Goal: Information Seeking & Learning: Learn about a topic

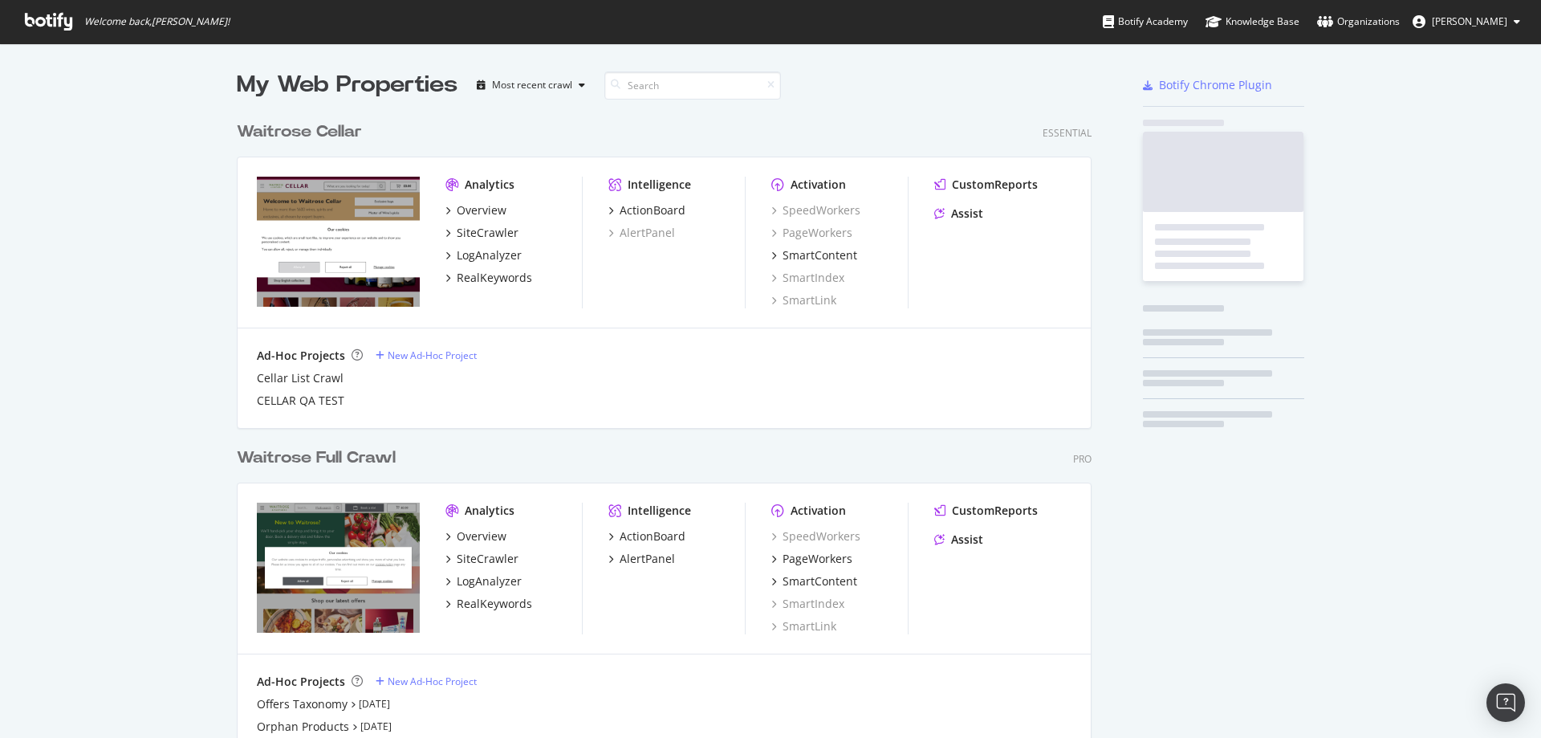
scroll to position [691, 856]
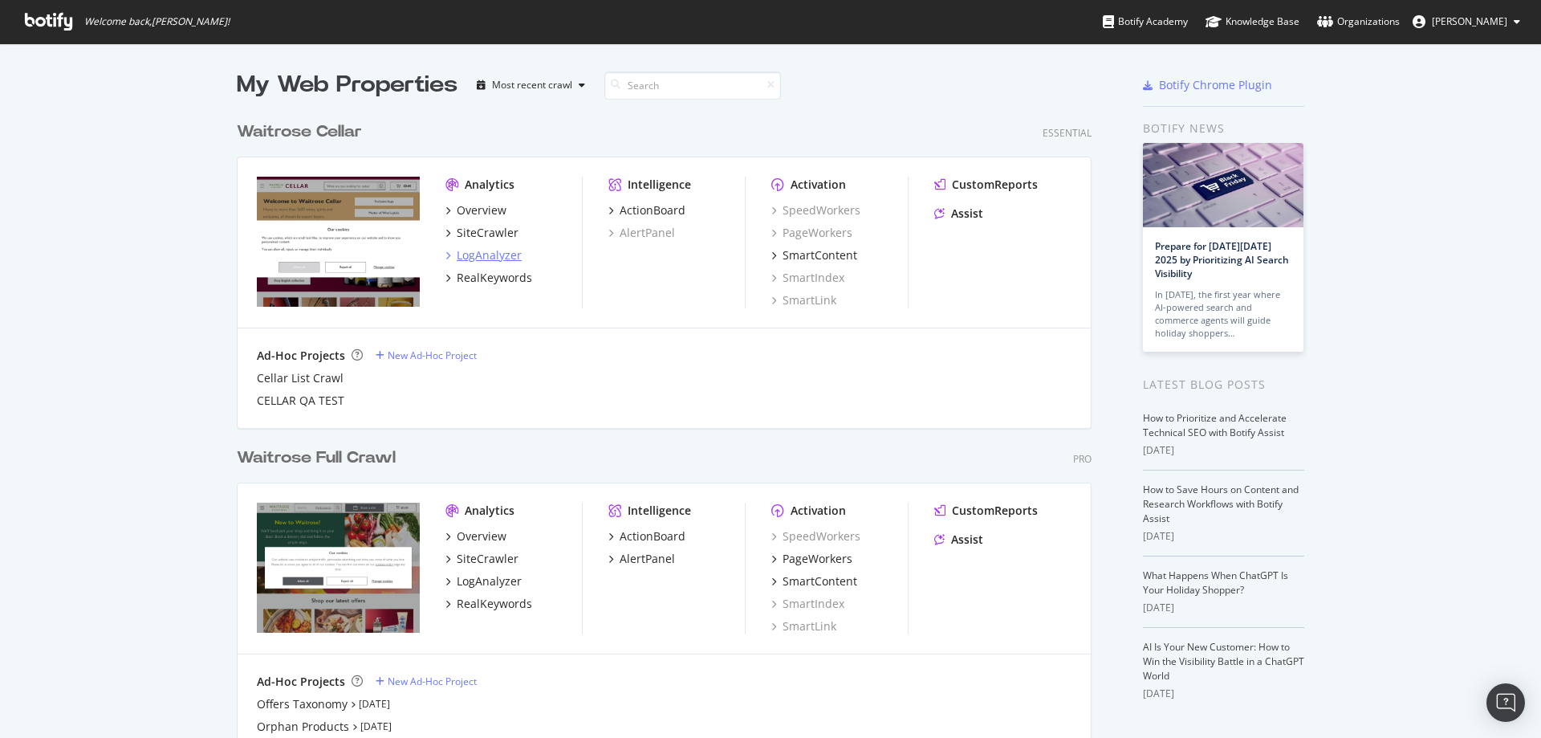
click at [482, 258] on div "LogAnalyzer" at bounding box center [489, 255] width 65 height 16
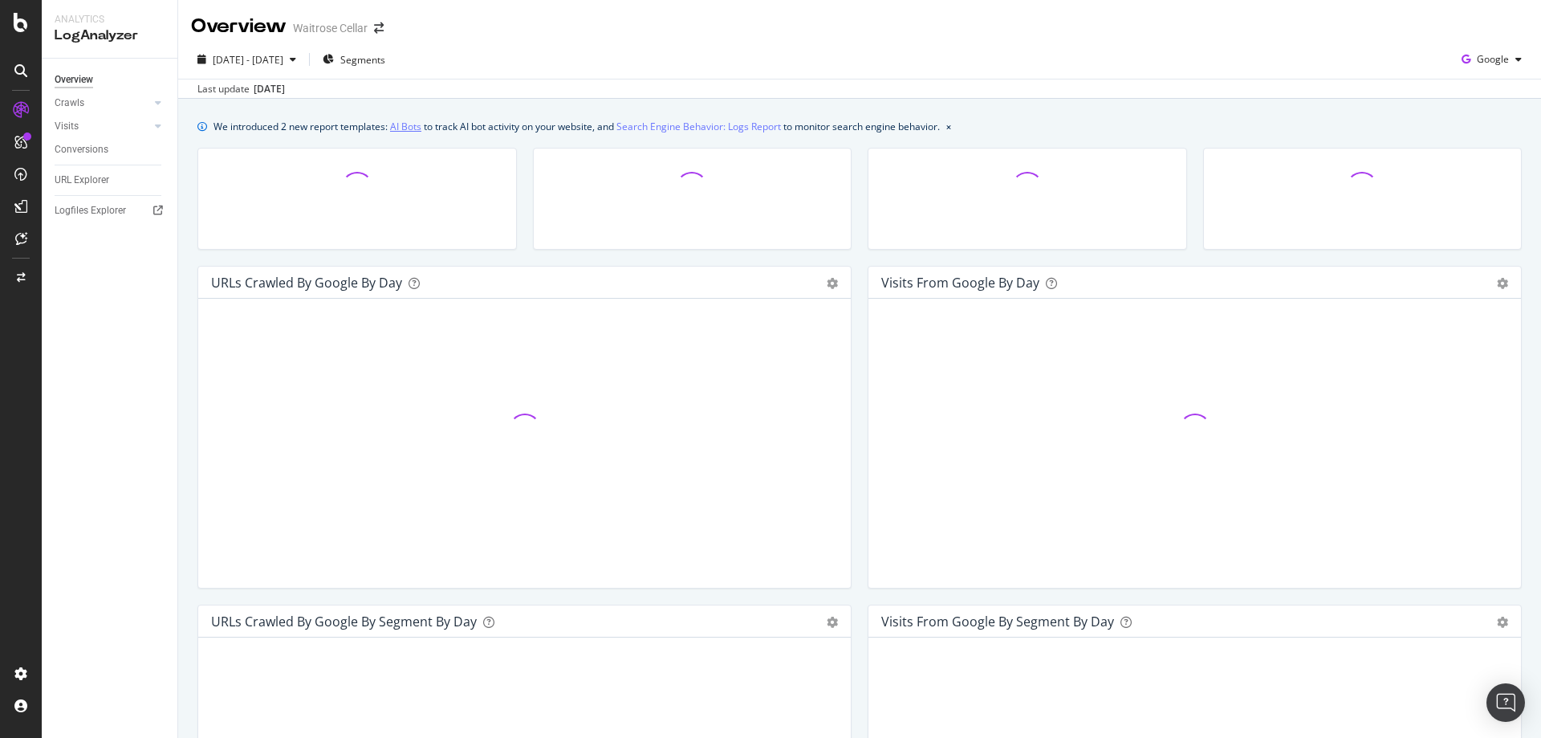
click at [411, 127] on link "AI Bots" at bounding box center [405, 126] width 31 height 17
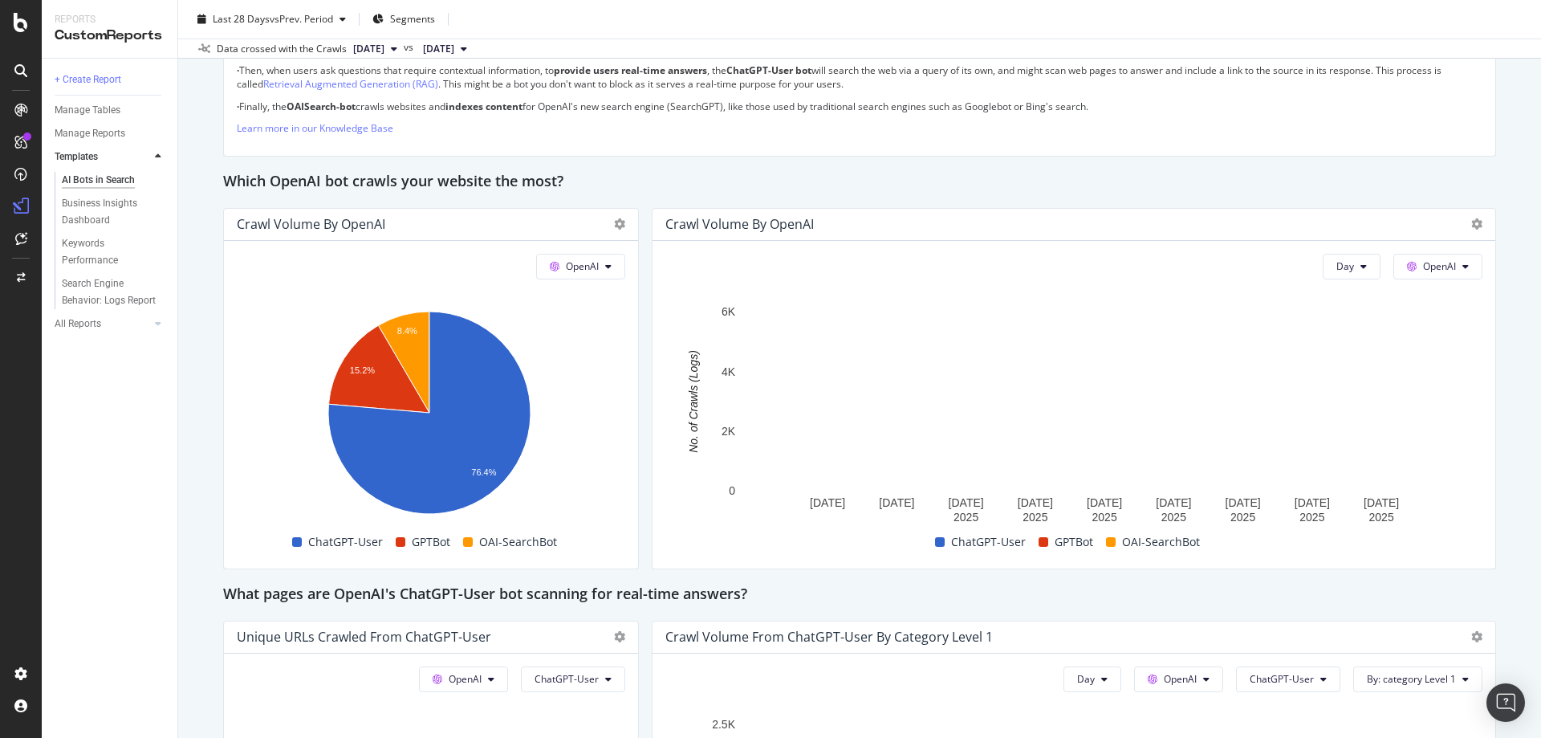
scroll to position [1266, 0]
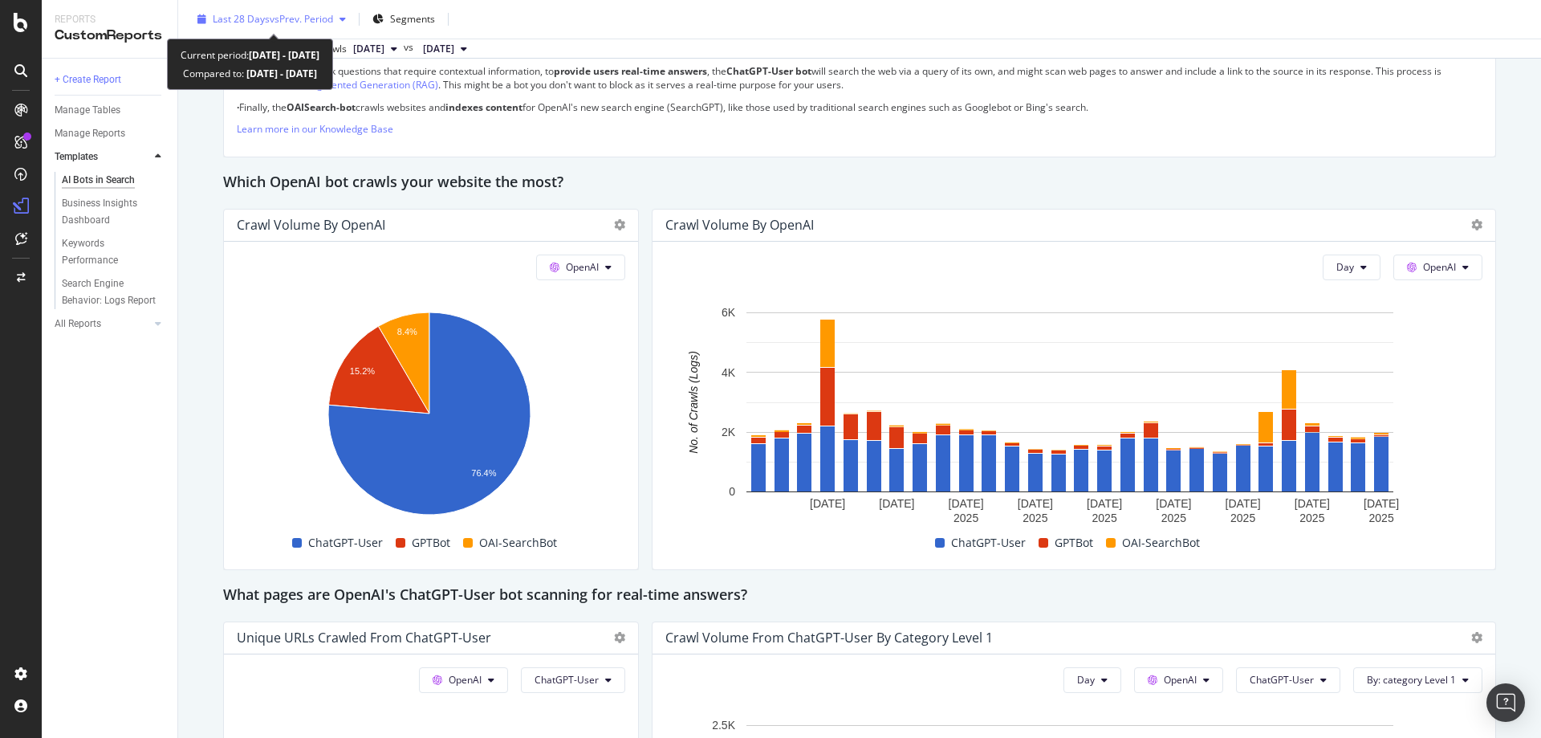
click at [230, 8] on div "Last 28 Days vs Prev. Period" at bounding box center [271, 19] width 161 height 24
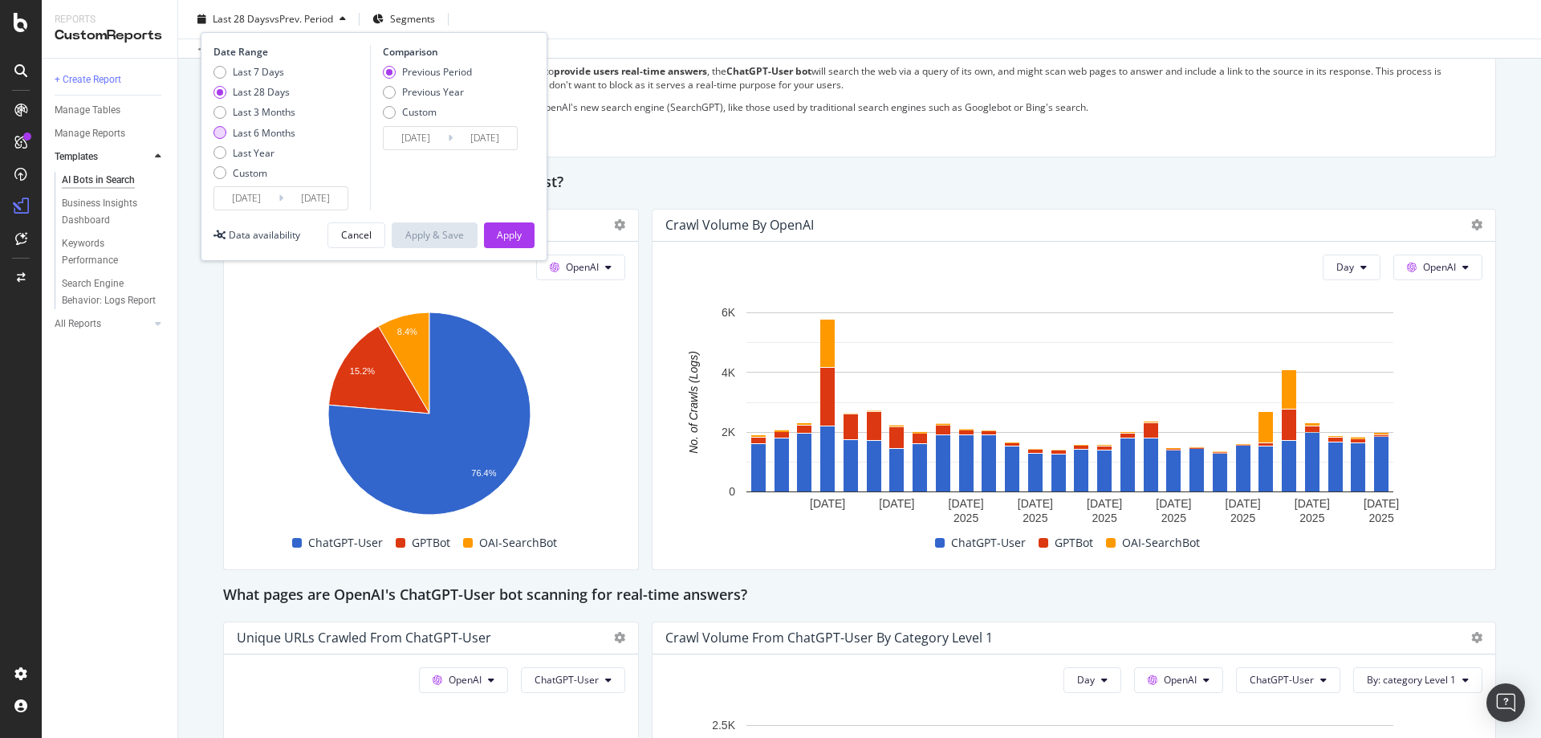
click at [265, 136] on div "Last 6 Months" at bounding box center [264, 133] width 63 height 14
type input "[DATE]"
click at [249, 197] on input "[DATE]" at bounding box center [246, 198] width 64 height 22
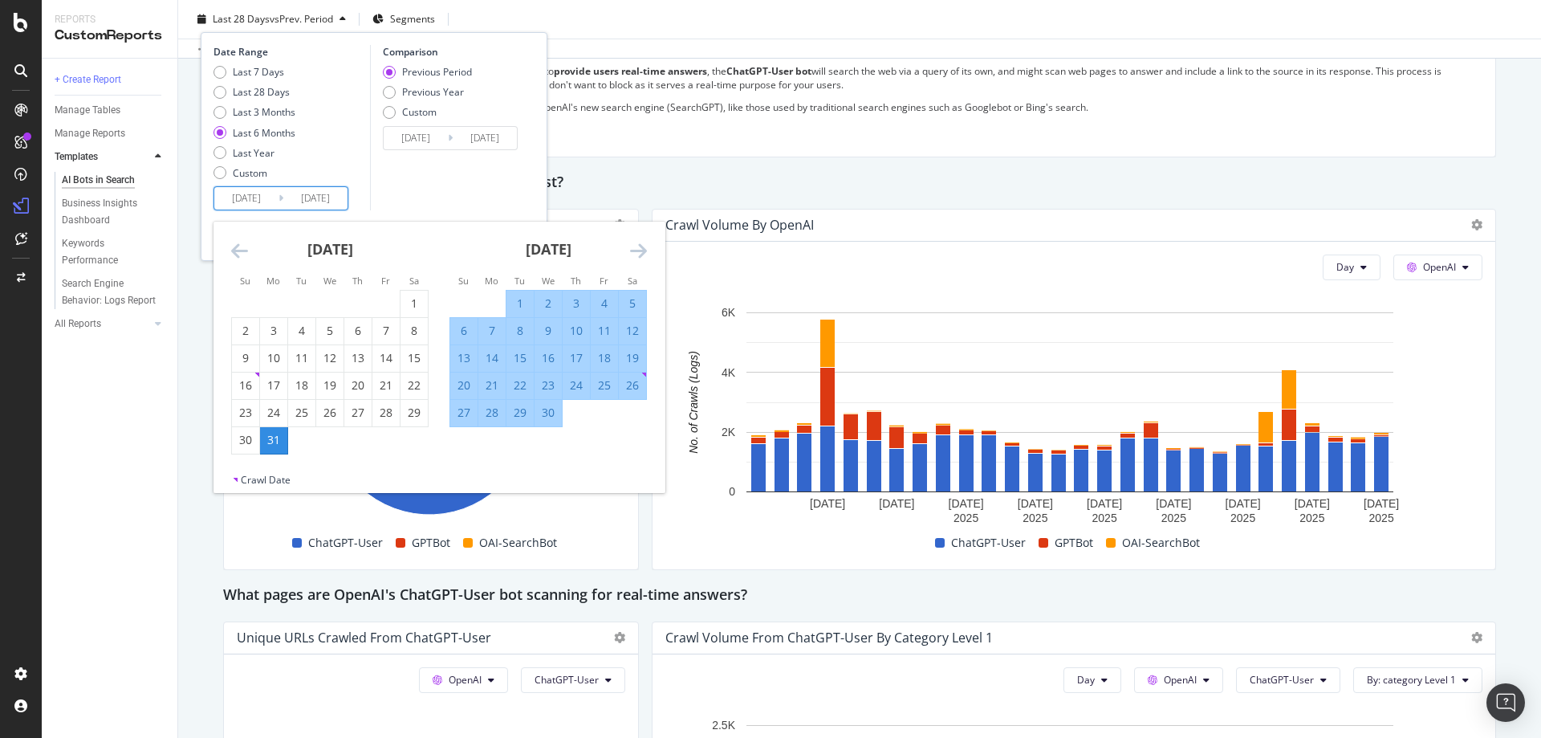
click at [239, 256] on icon "Move backward to switch to the previous month." at bounding box center [239, 250] width 17 height 19
click at [234, 251] on icon "Move backward to switch to the previous month." at bounding box center [239, 250] width 17 height 19
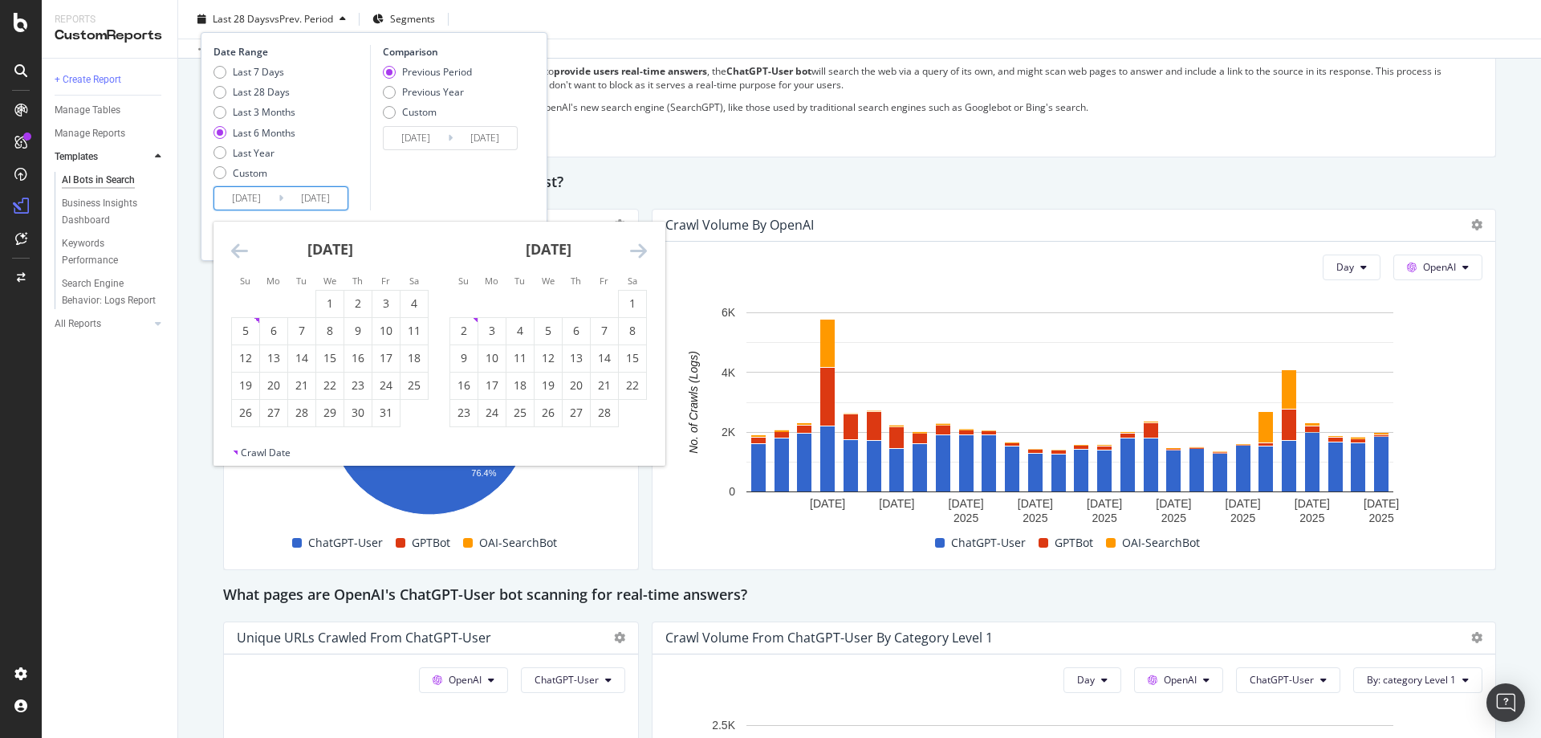
click at [234, 250] on icon "Move backward to switch to the previous month." at bounding box center [239, 250] width 17 height 19
click at [233, 250] on icon "Move backward to switch to the previous month." at bounding box center [239, 250] width 17 height 19
click at [293, 291] on div "1" at bounding box center [301, 304] width 27 height 26
type input "[DATE]"
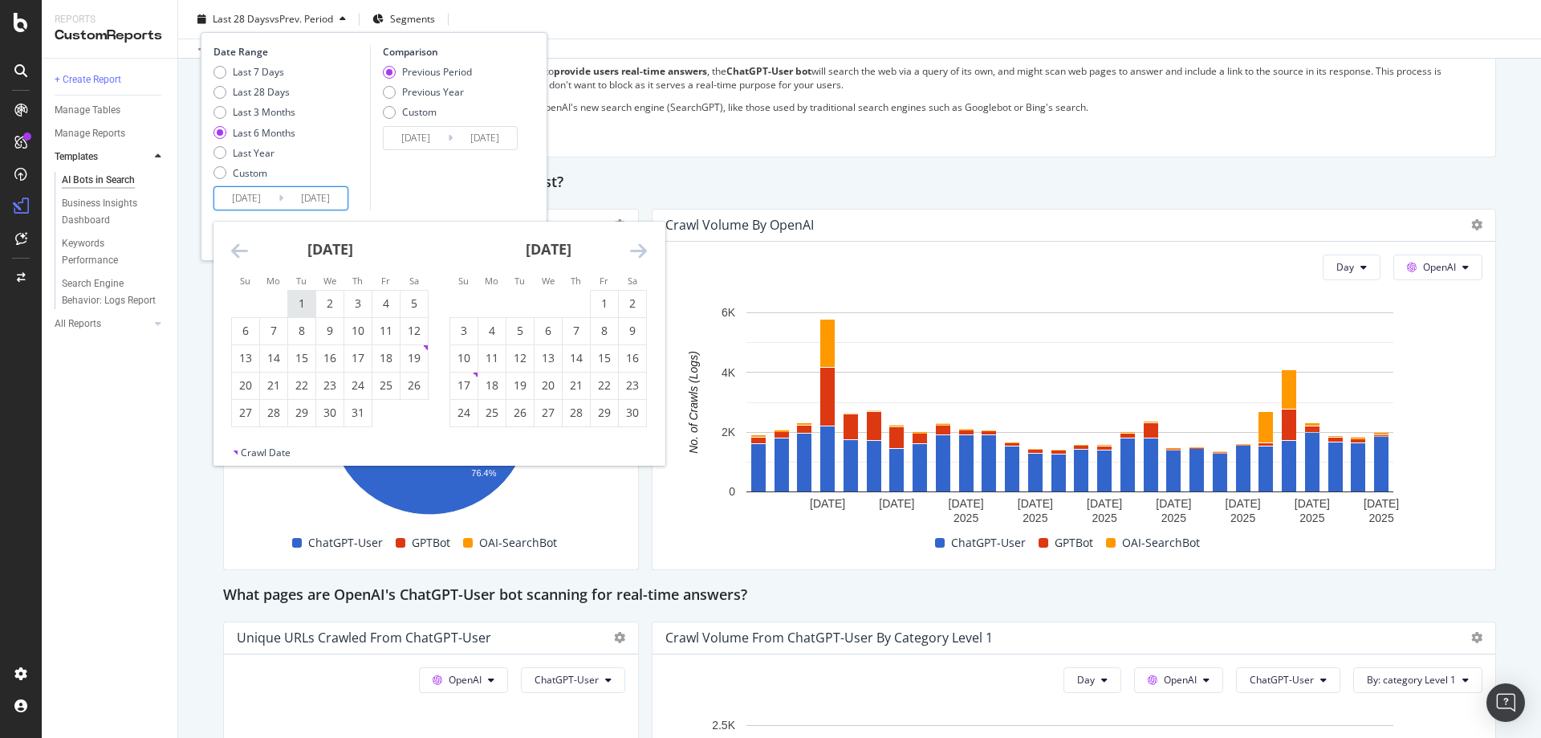
type input "[DATE]"
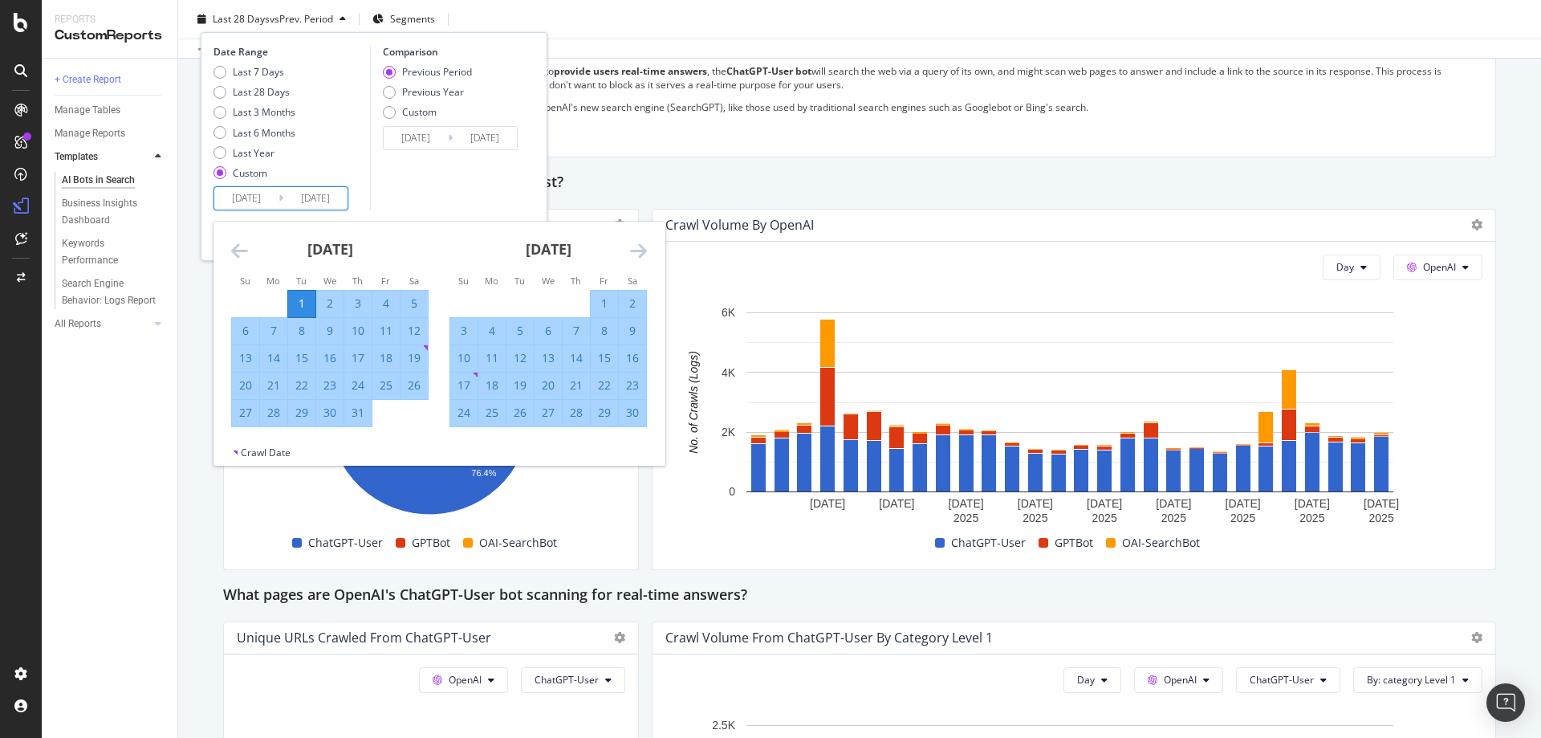
click at [513, 207] on div "Comparison Previous Period Previous Year Custom [DATE] Navigate forward to inte…" at bounding box center [446, 127] width 152 height 165
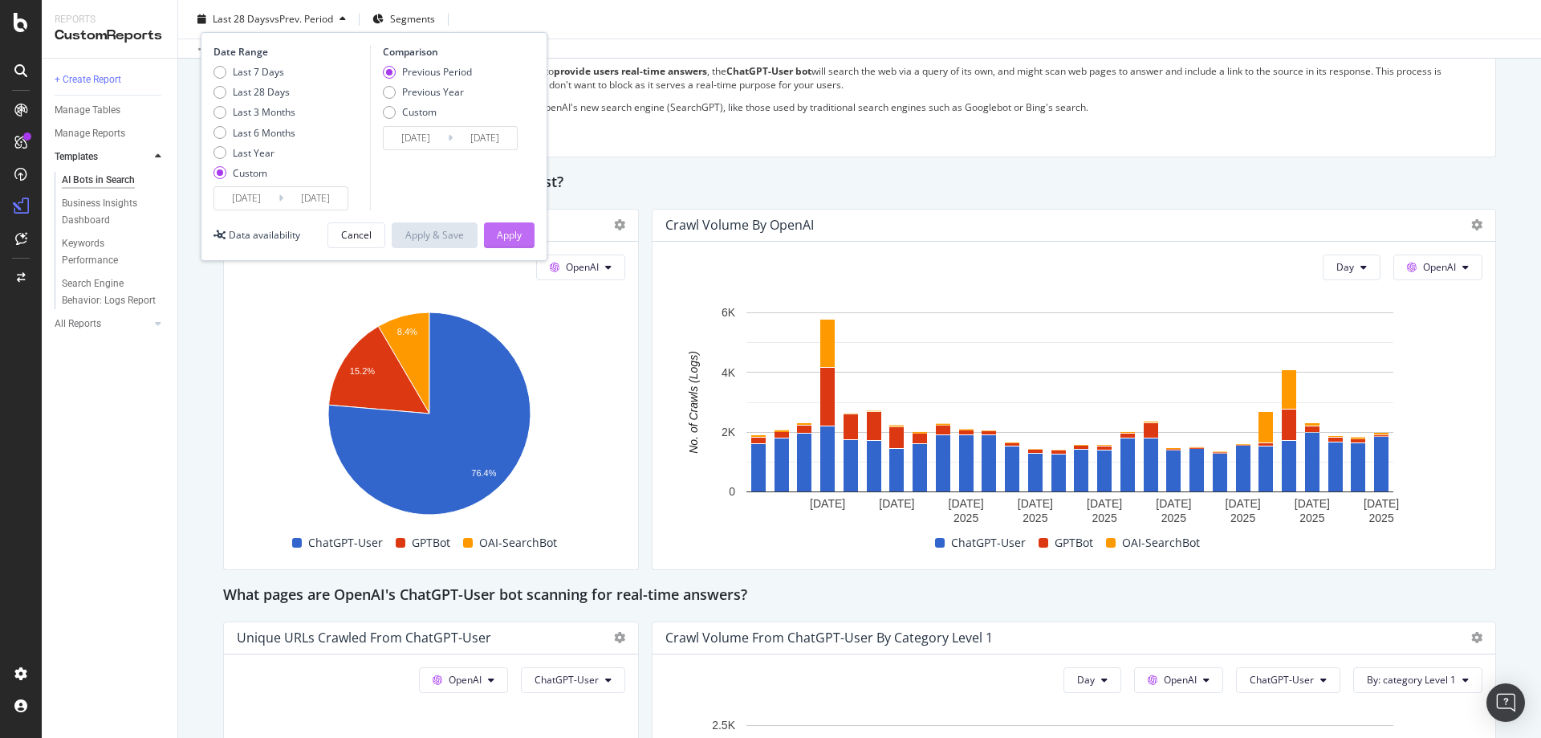
click at [514, 228] on div "Apply" at bounding box center [509, 235] width 25 height 14
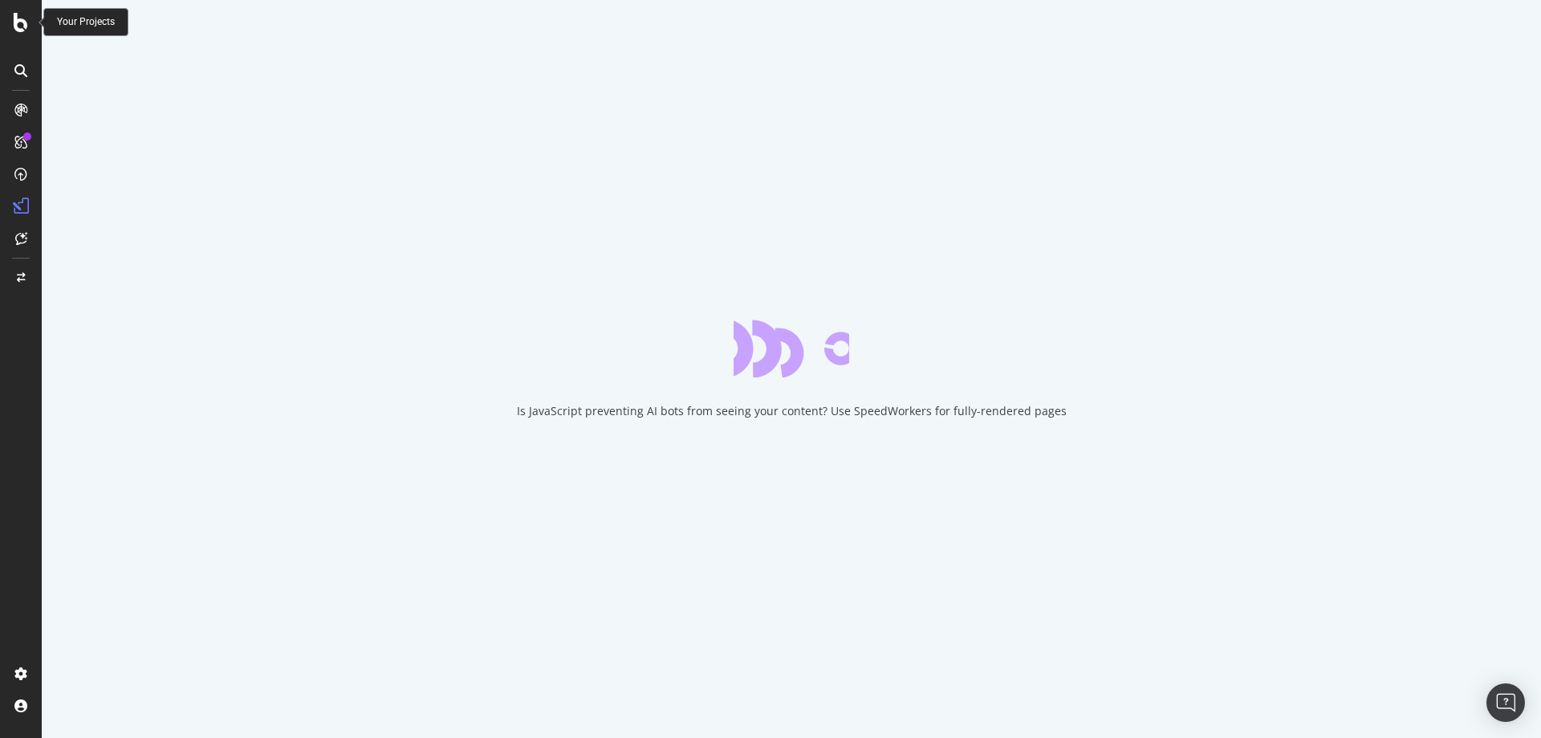
click at [19, 19] on icon at bounding box center [21, 22] width 14 height 19
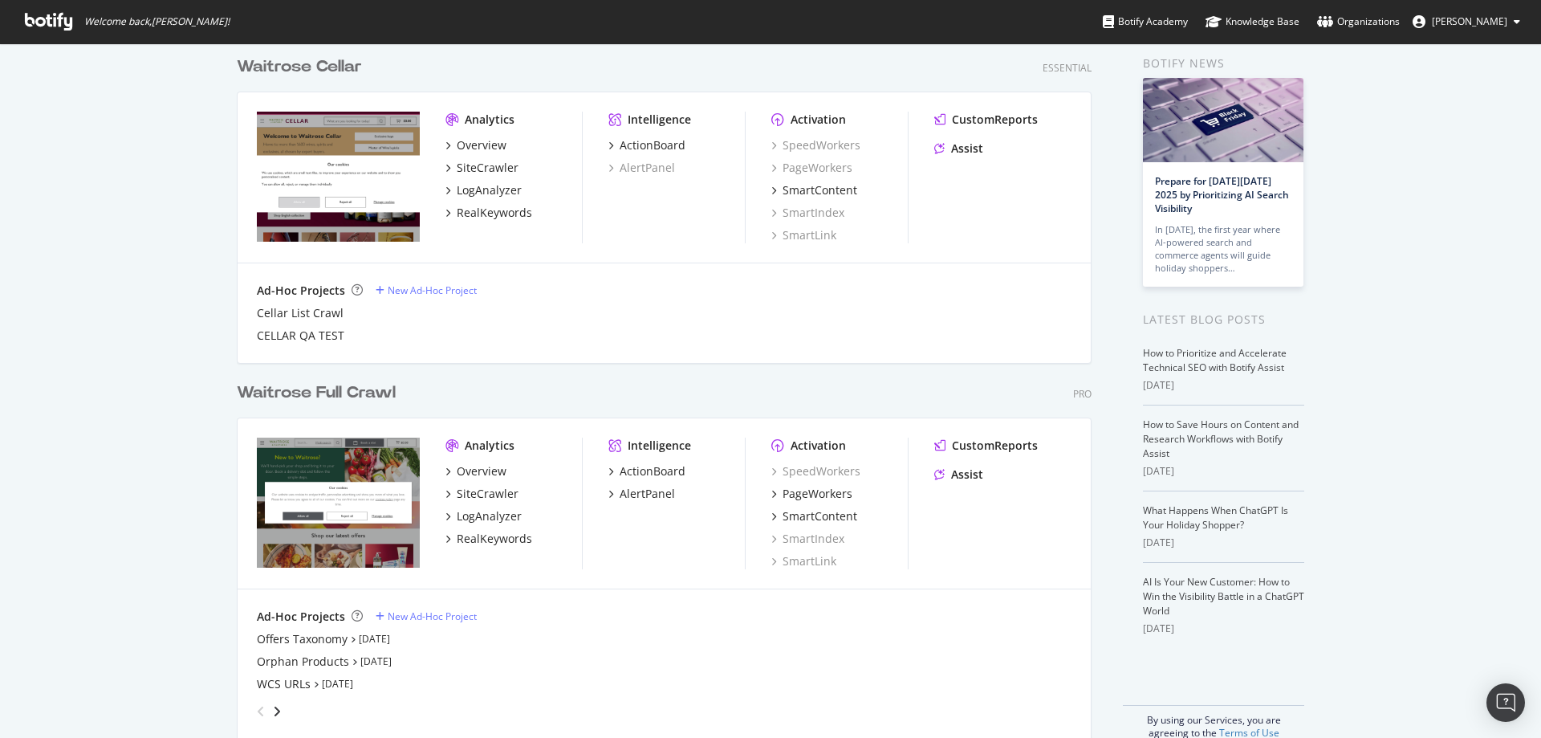
scroll to position [92, 0]
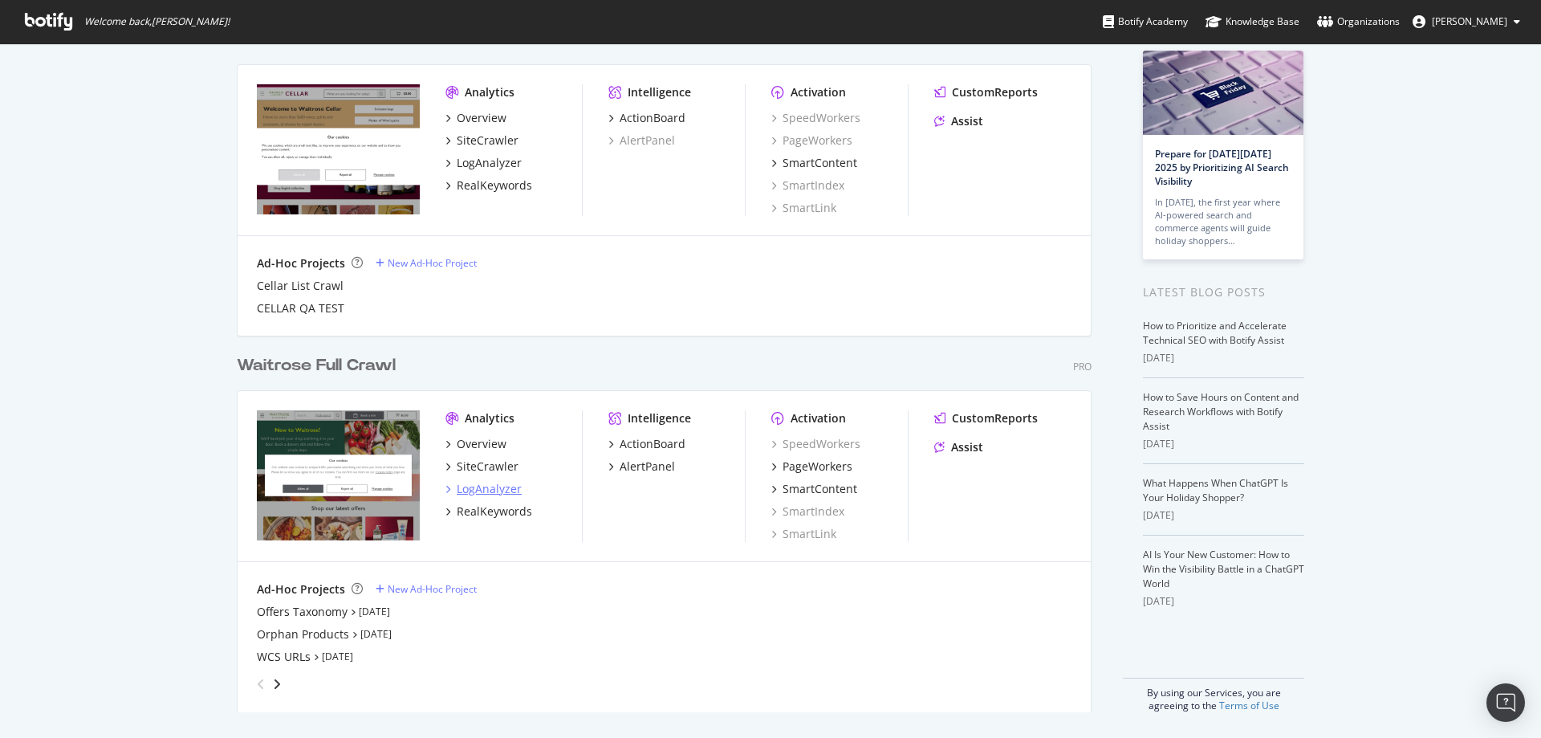
click at [489, 486] on div "LogAnalyzer" at bounding box center [489, 489] width 65 height 16
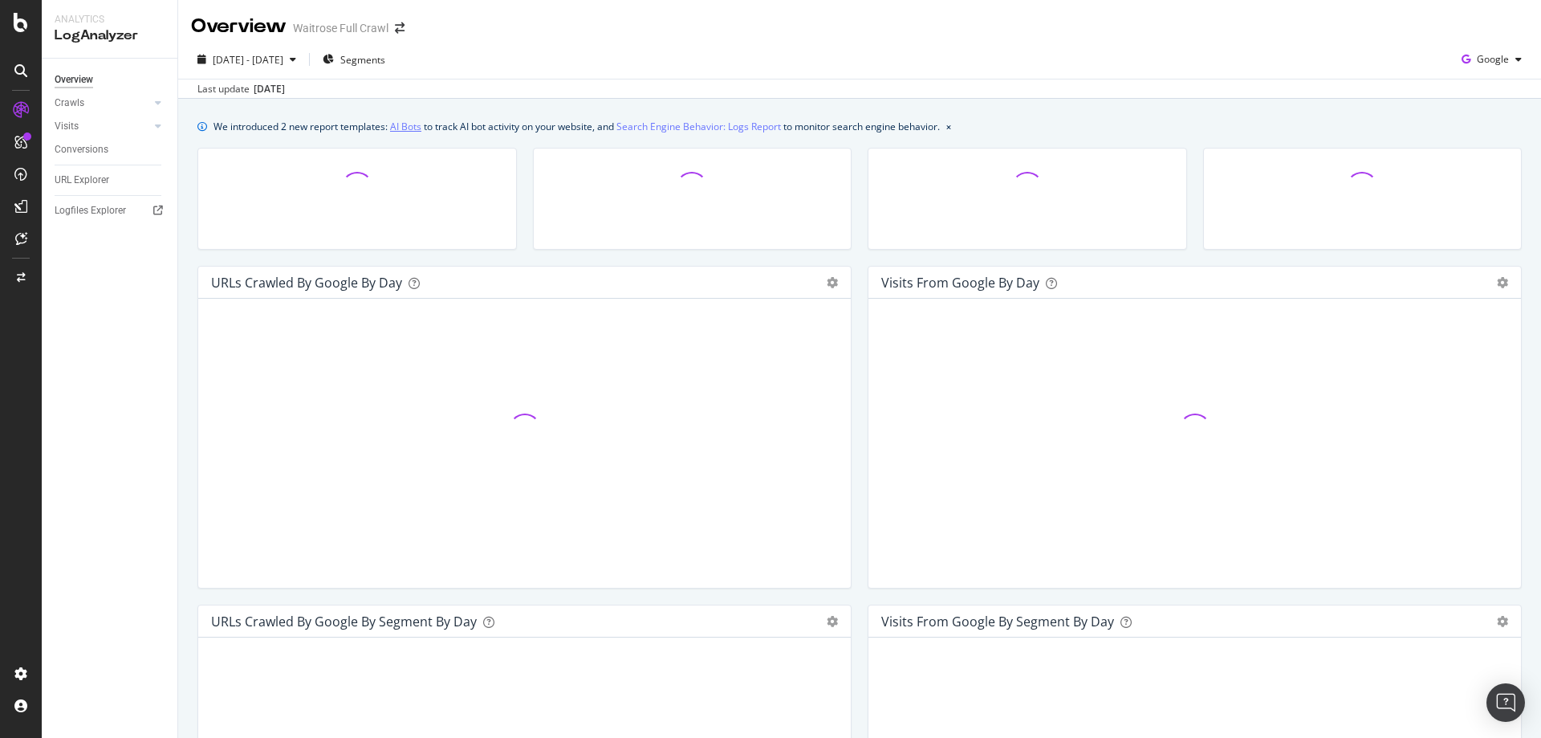
click at [406, 123] on link "AI Bots" at bounding box center [405, 126] width 31 height 17
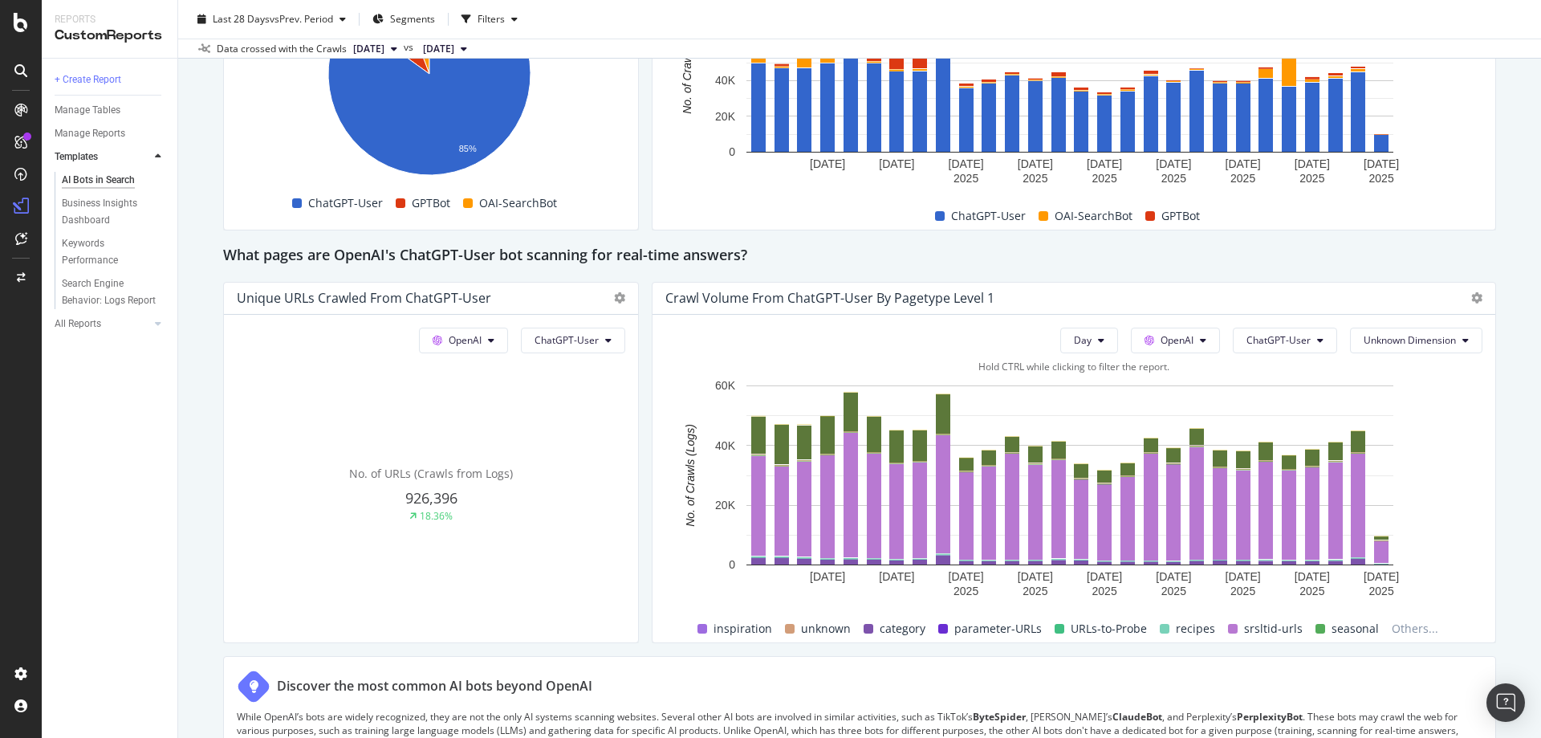
scroll to position [1766, 0]
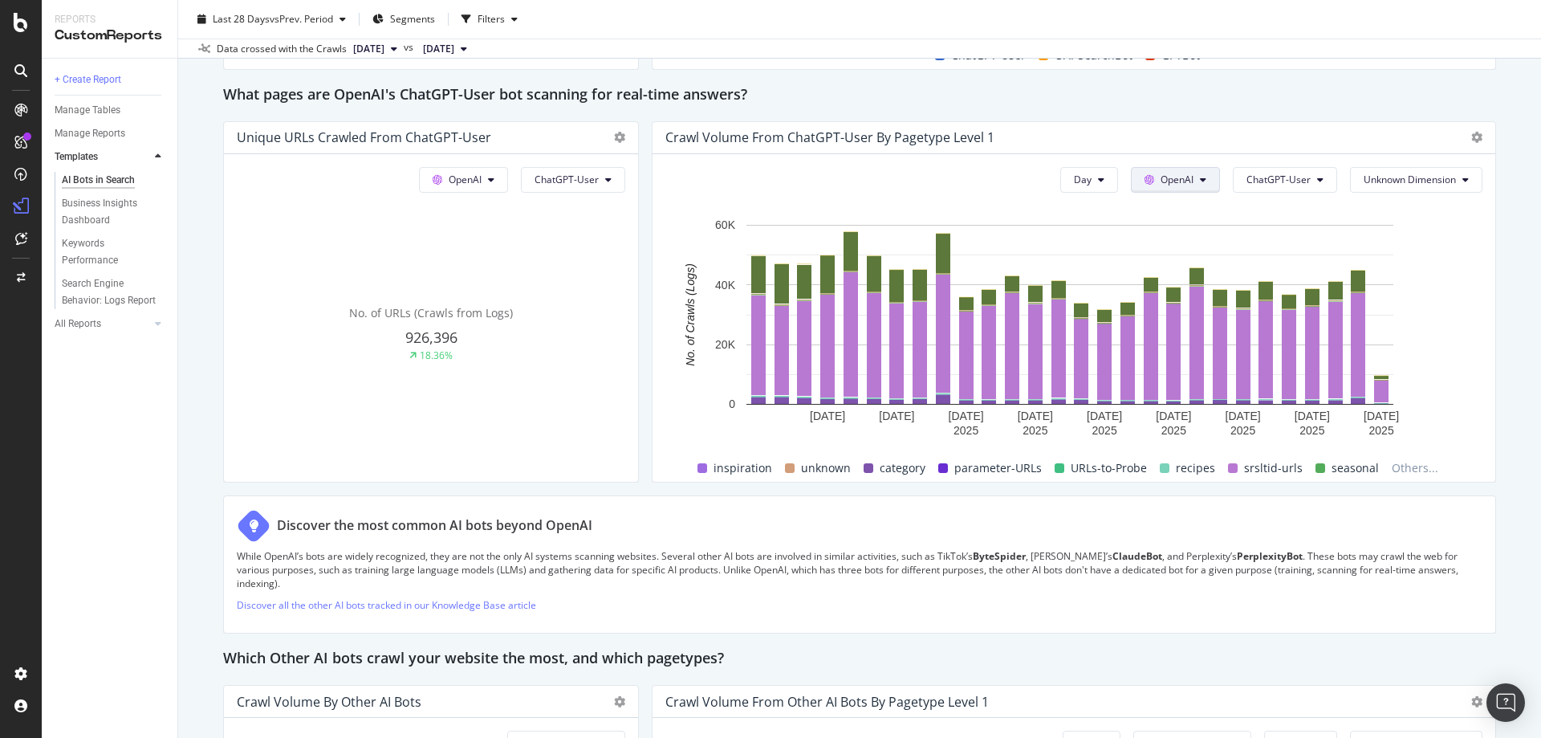
click at [1202, 186] on button "OpenAI" at bounding box center [1175, 180] width 89 height 26
click at [1200, 184] on button "OpenAI" at bounding box center [1175, 180] width 89 height 26
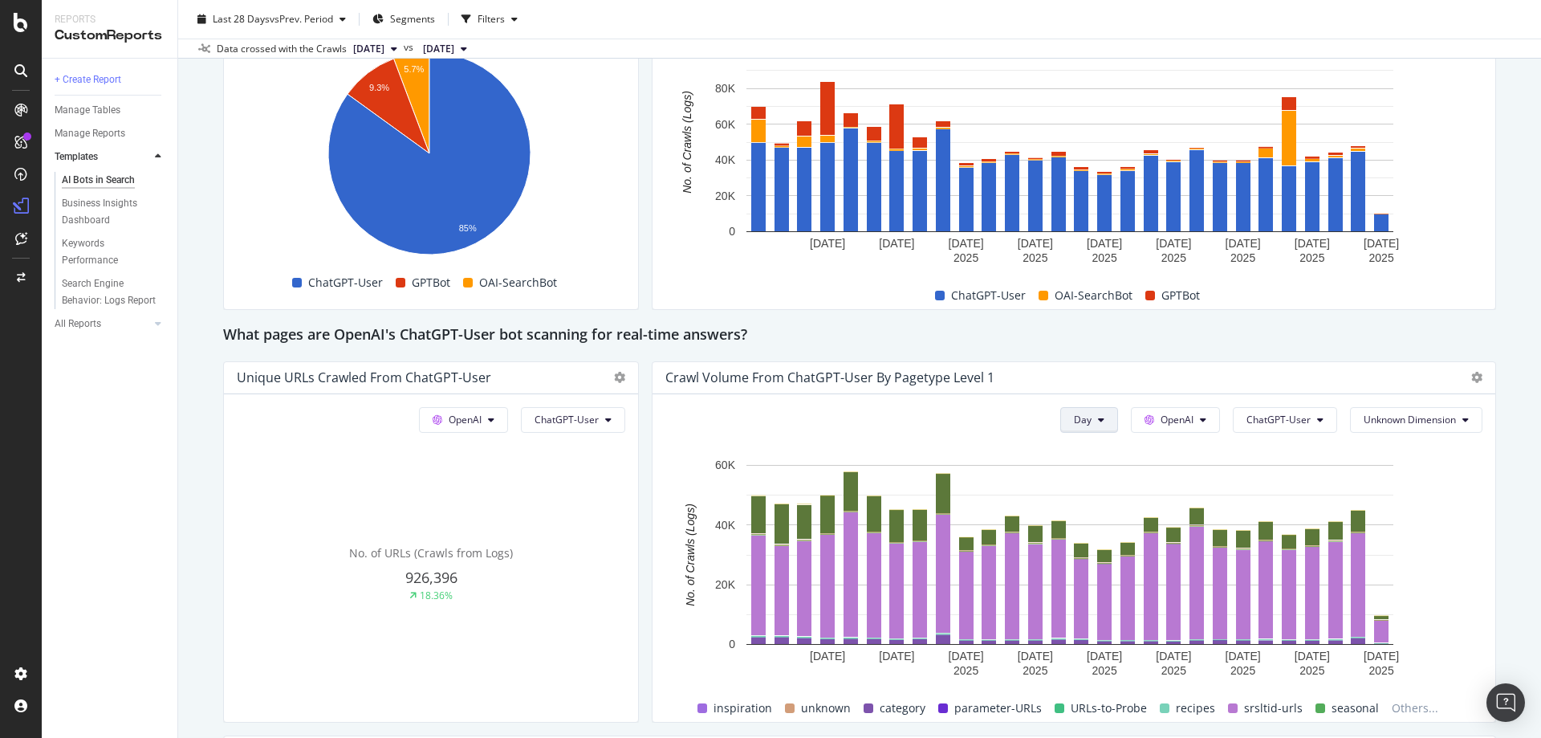
scroll to position [1846, 0]
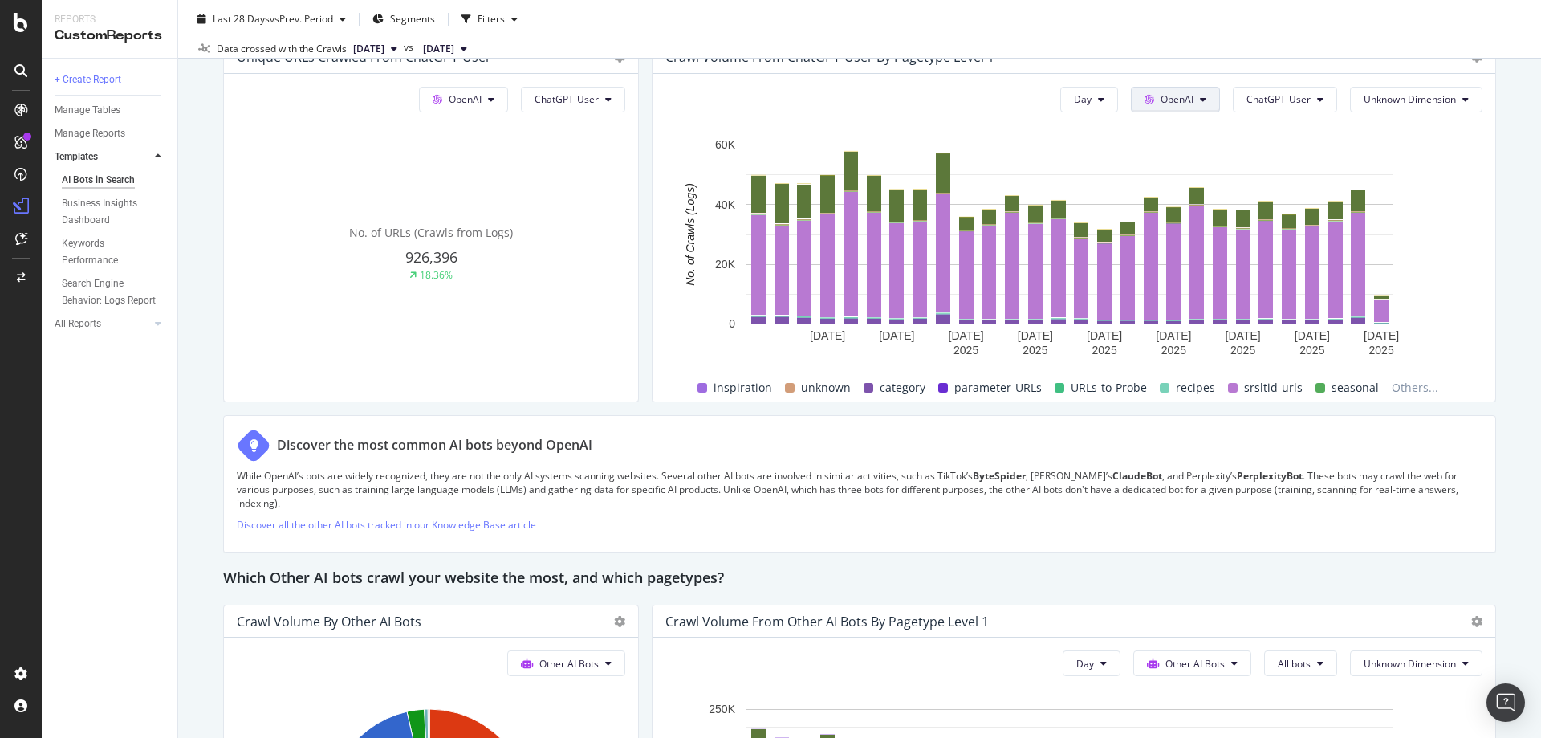
click at [1199, 96] on button "OpenAI" at bounding box center [1175, 100] width 89 height 26
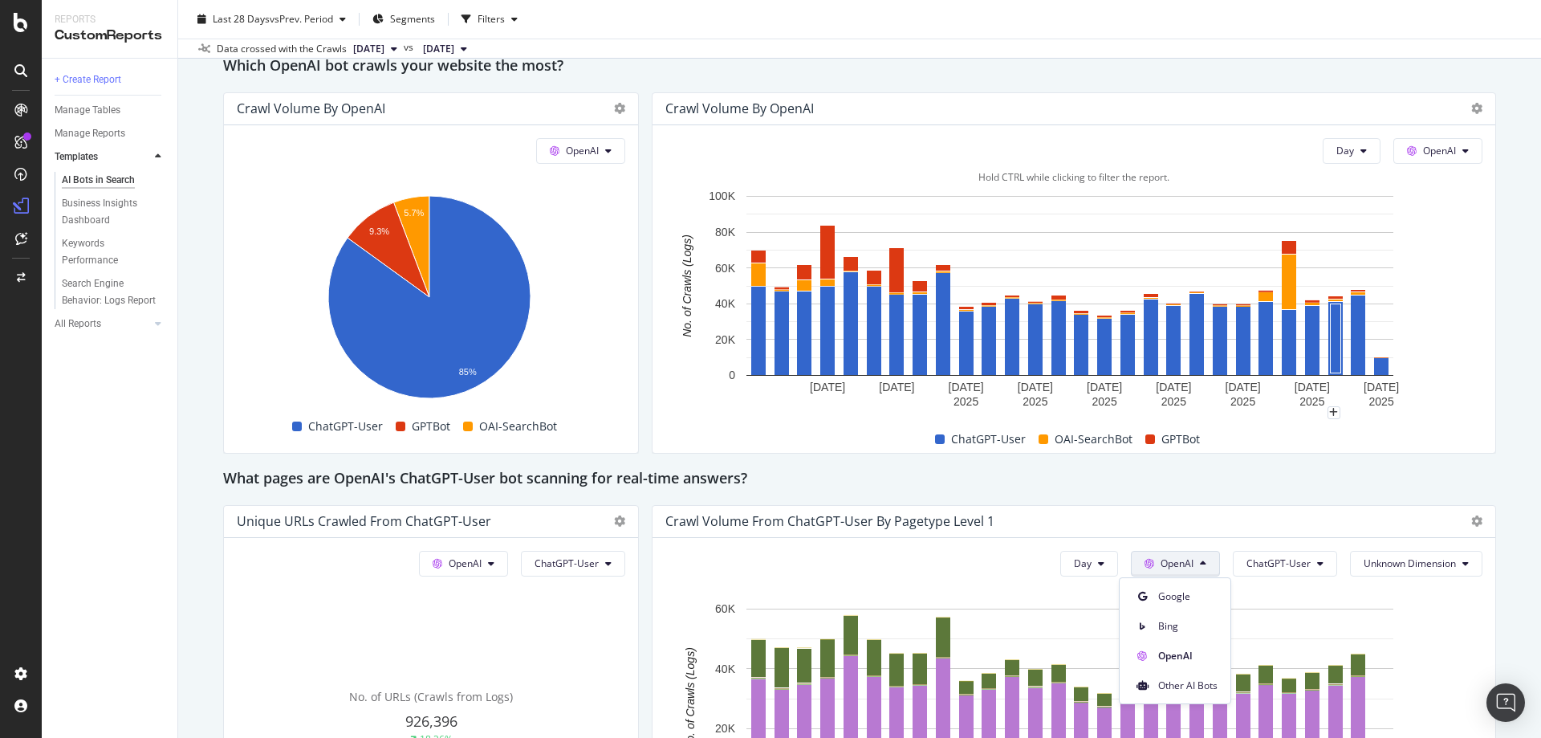
scroll to position [1381, 0]
click at [1454, 145] on button "OpenAI" at bounding box center [1437, 152] width 89 height 26
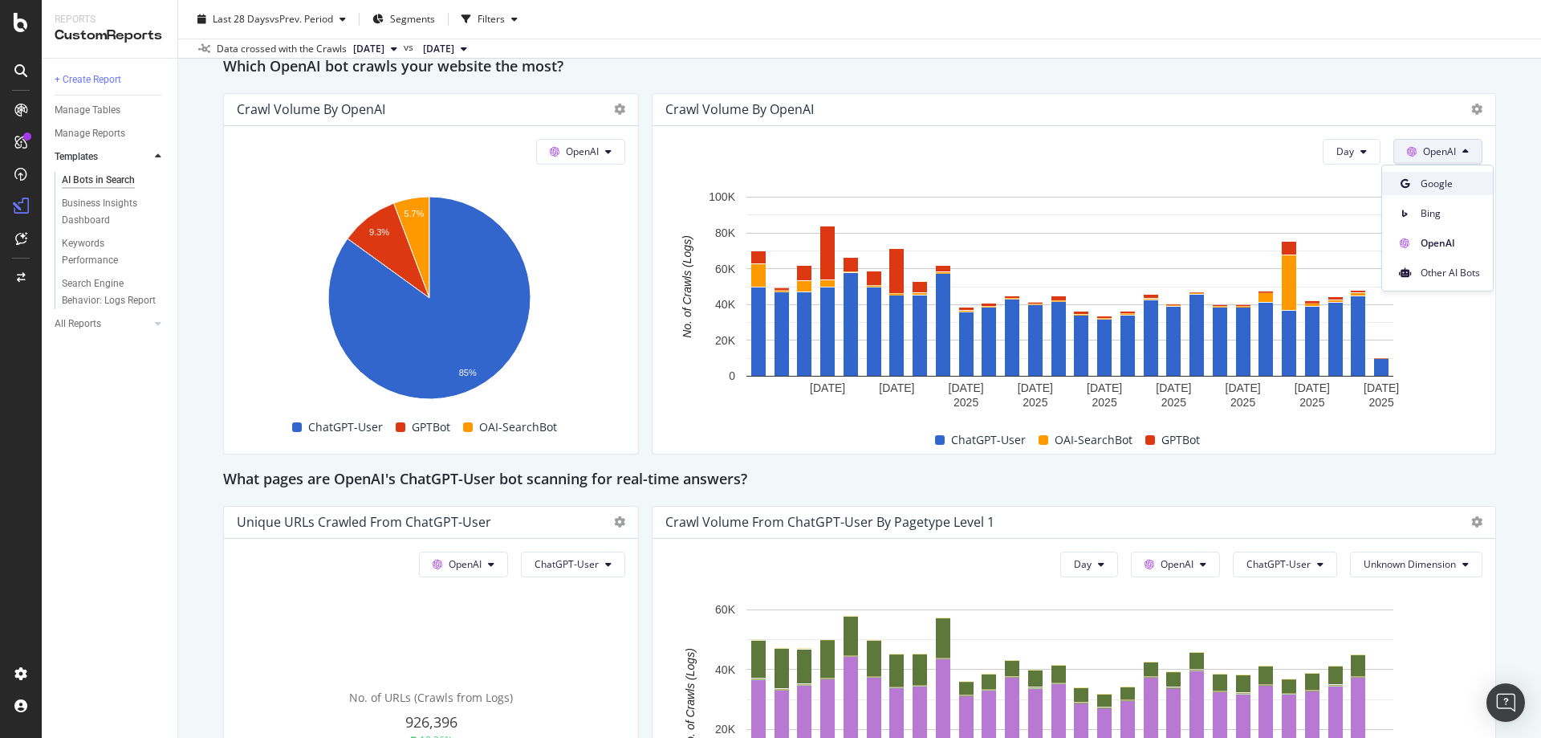
click at [1440, 190] on span "Google" at bounding box center [1450, 184] width 59 height 14
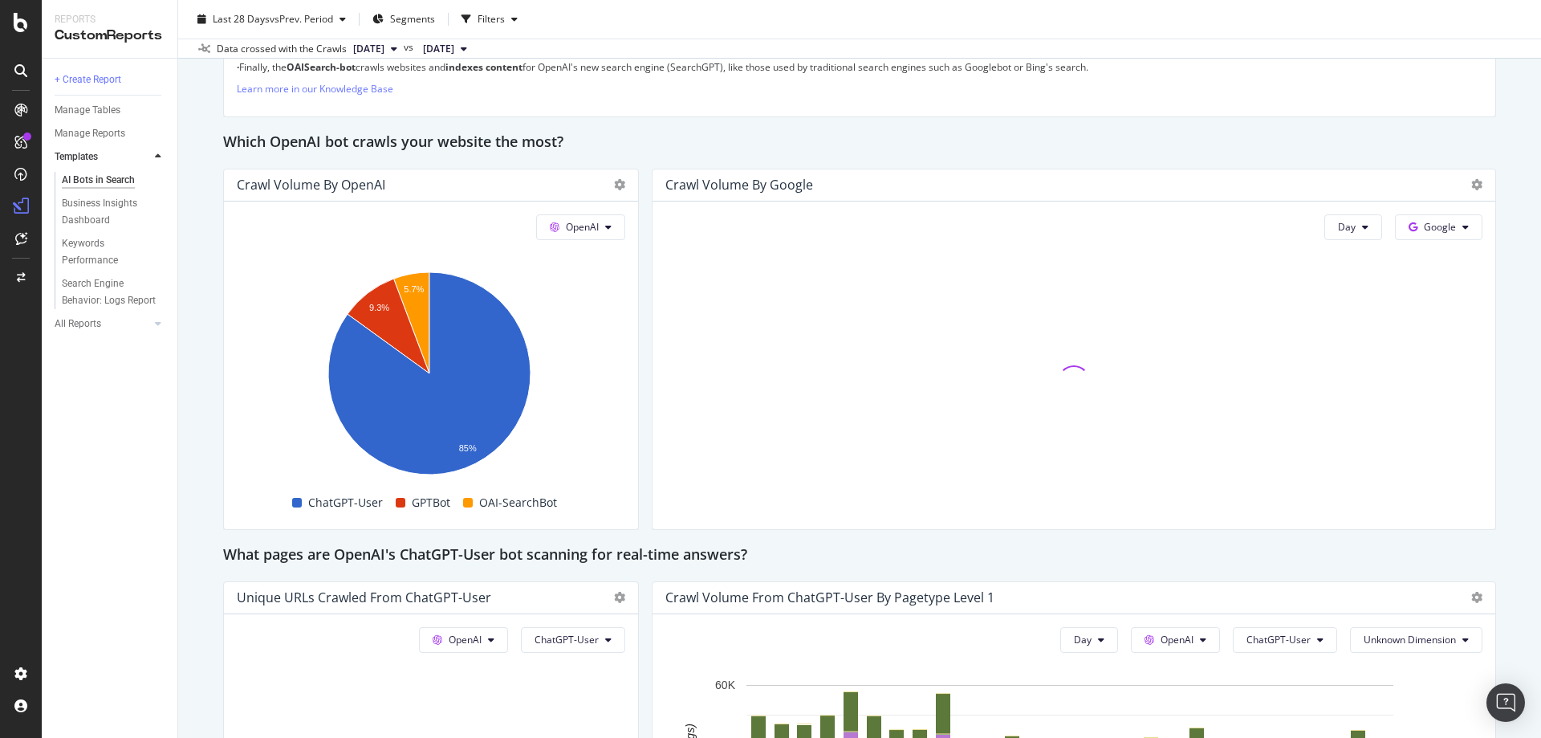
scroll to position [1301, 0]
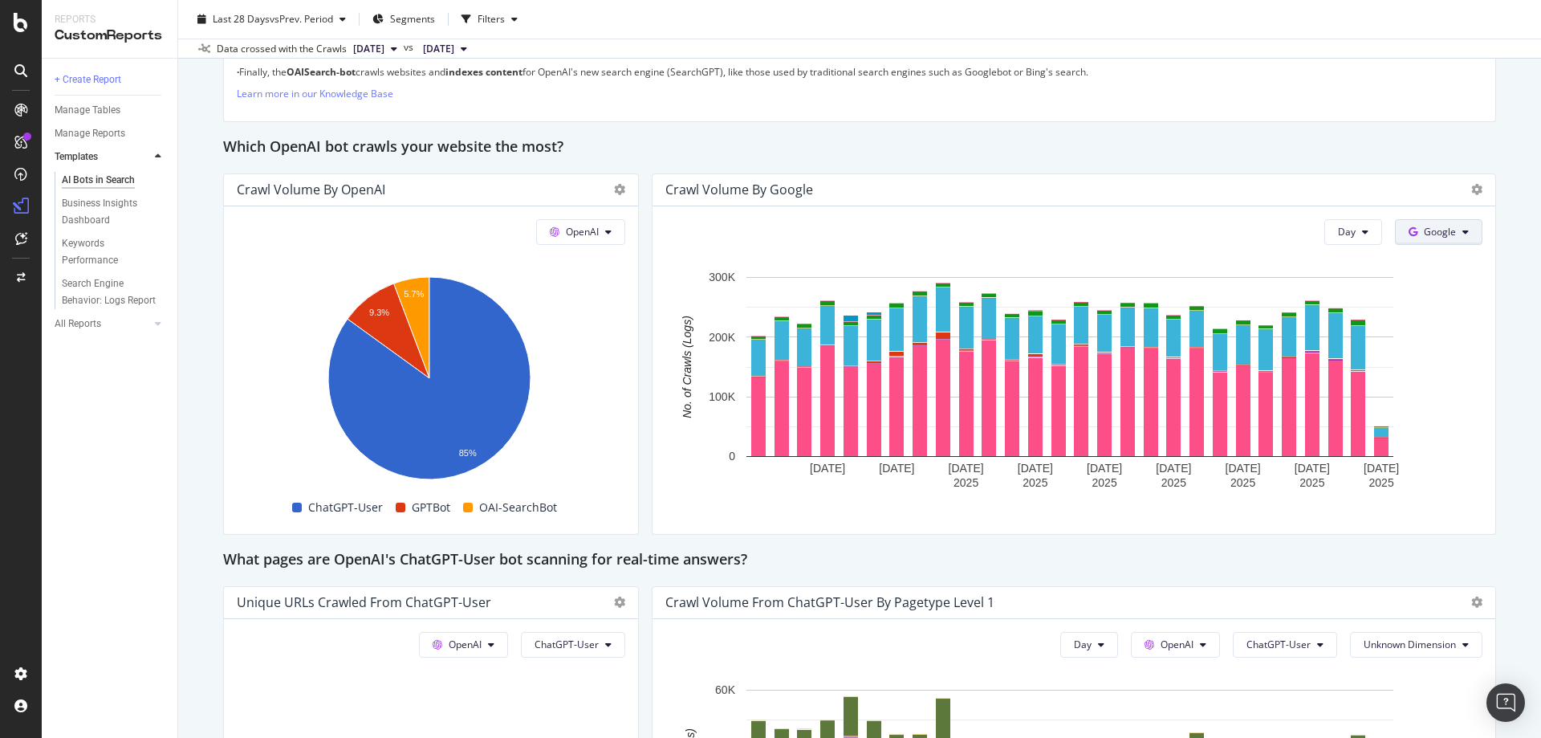
click at [1422, 223] on button "Google" at bounding box center [1438, 232] width 87 height 26
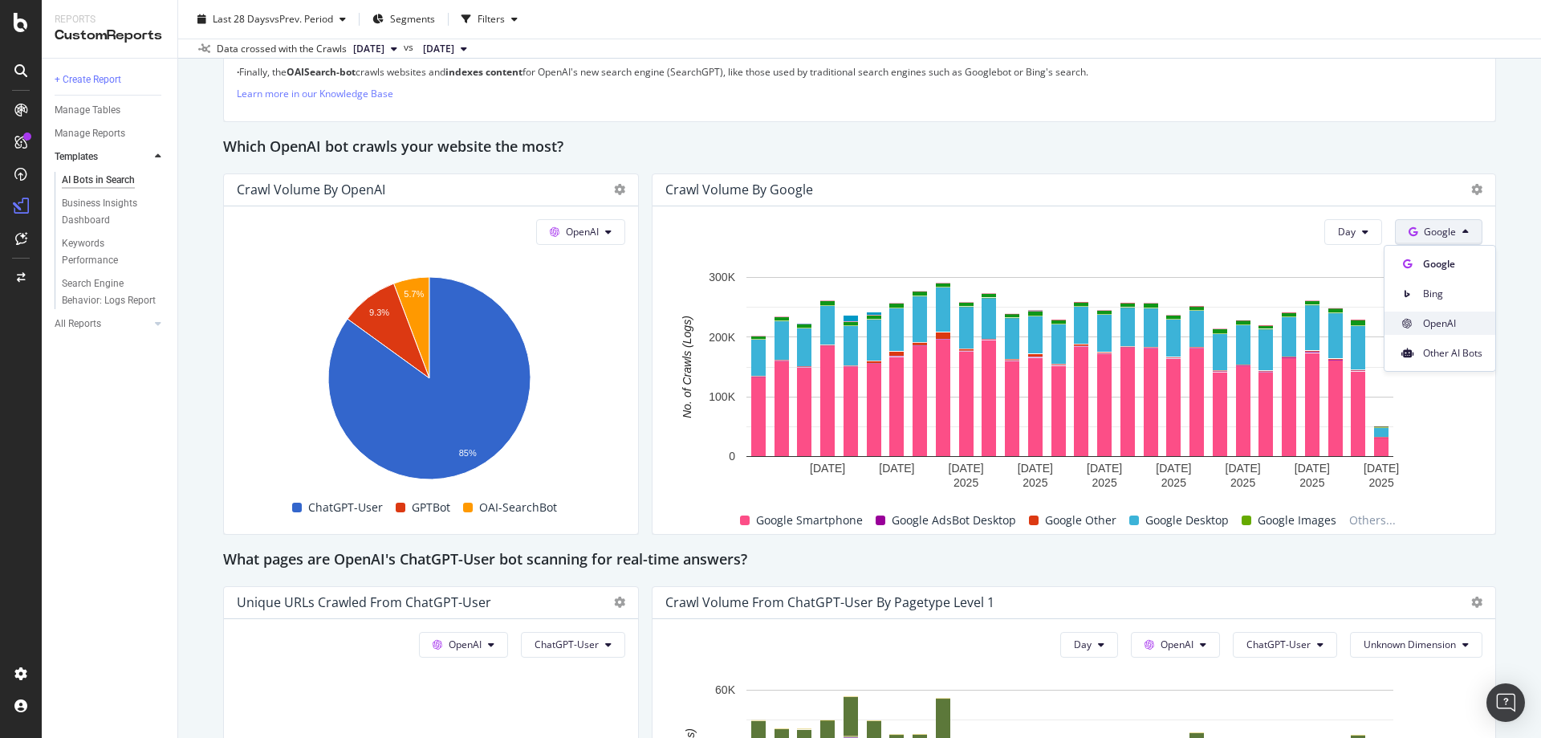
click at [1433, 321] on span "OpenAI" at bounding box center [1452, 323] width 59 height 14
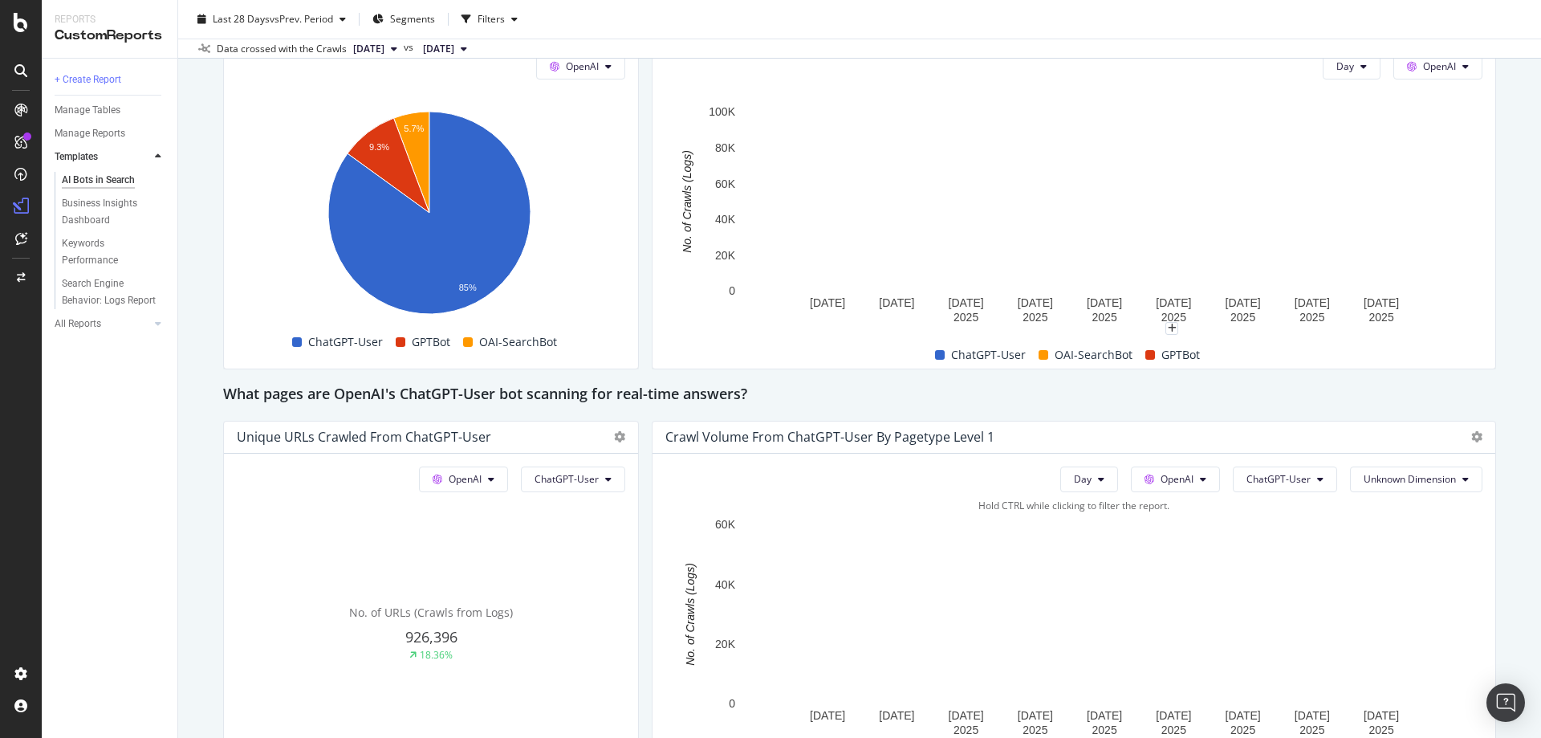
scroll to position [1783, 0]
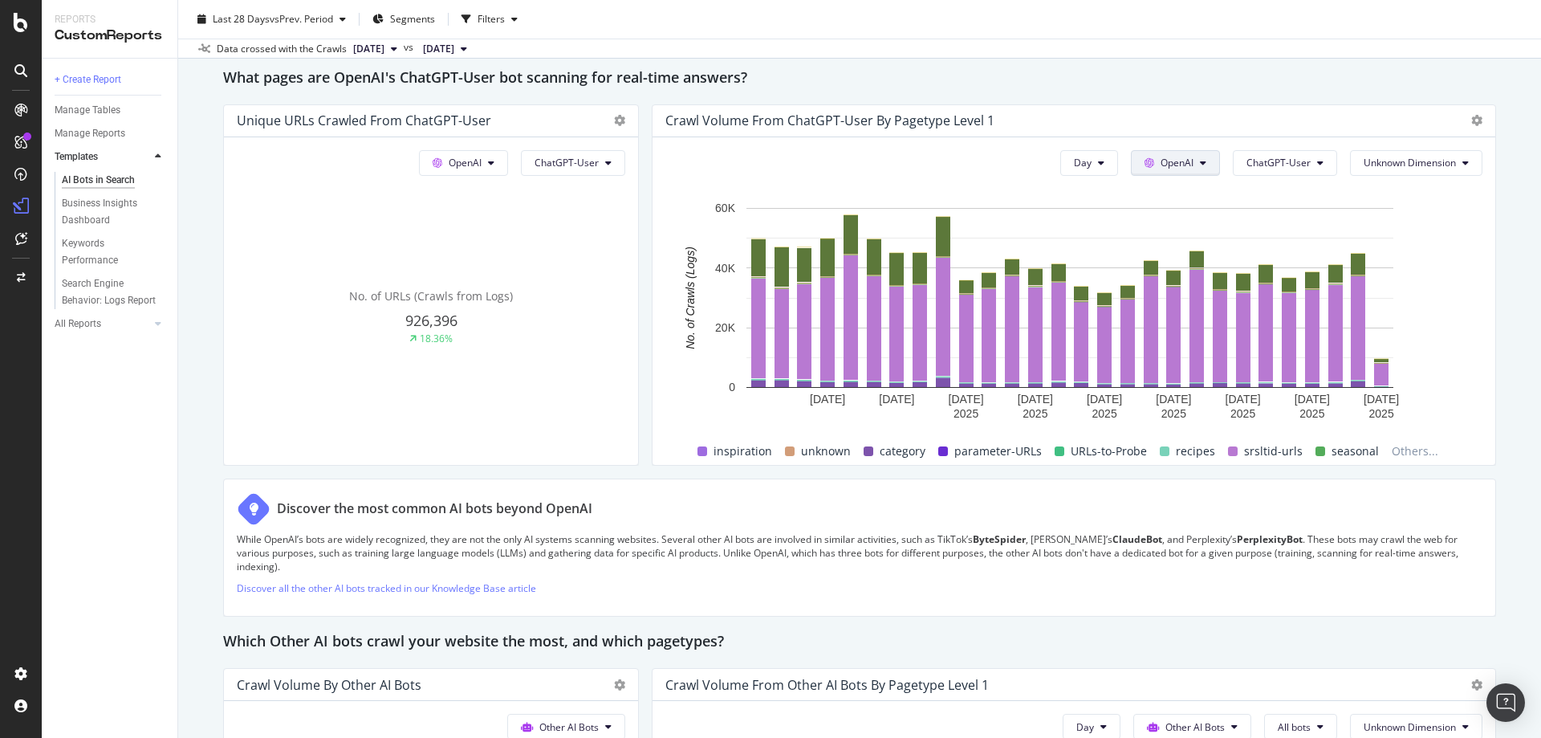
click at [1161, 162] on span "OpenAI" at bounding box center [1177, 163] width 33 height 14
click at [1220, 111] on div "Crawl Volume from ChatGPT-User by pagetype Level 1" at bounding box center [1074, 121] width 843 height 32
click at [1355, 86] on div "What pages are OpenAI's ChatGPT-User bot scanning for real-time answers?" at bounding box center [859, 79] width 1273 height 26
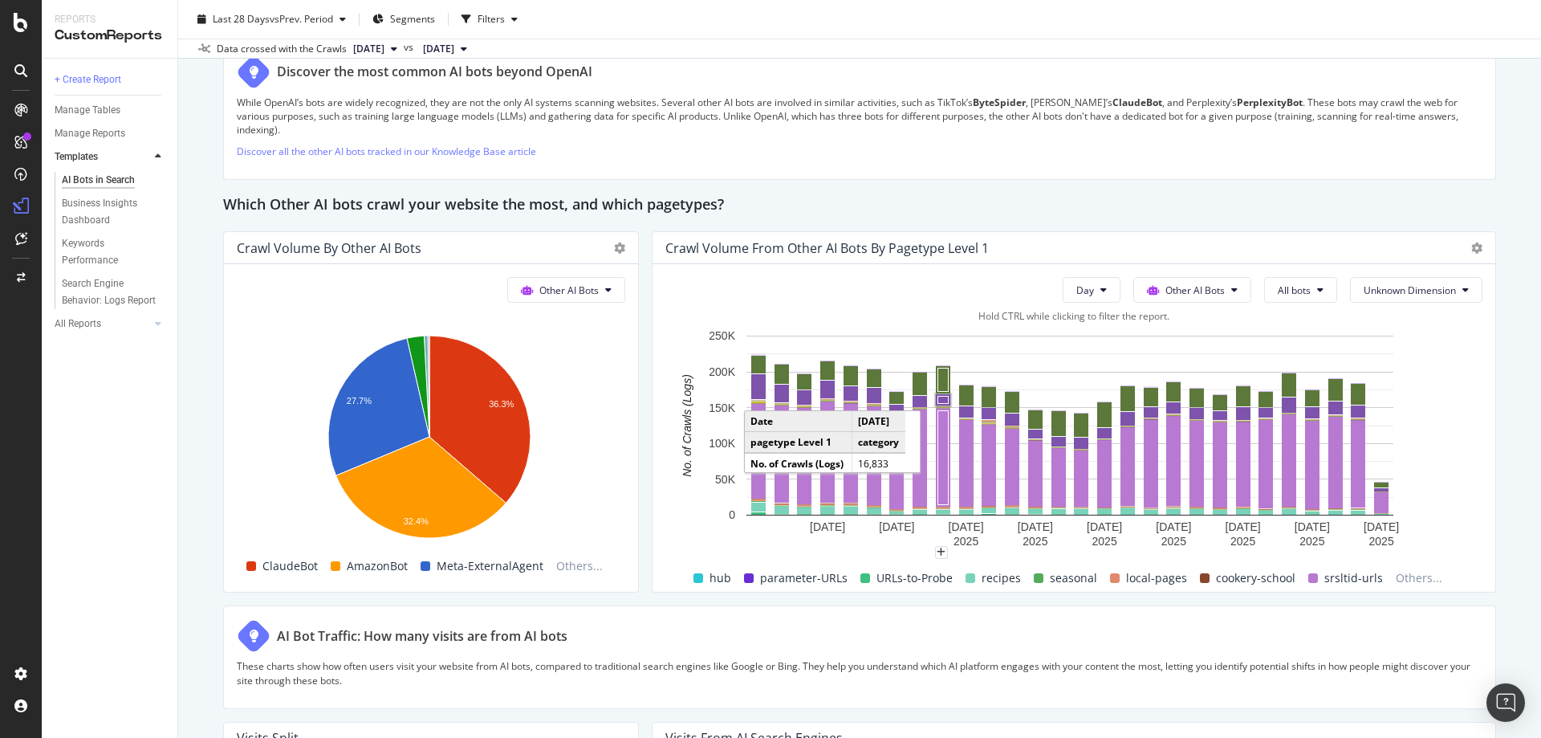
scroll to position [2344, 0]
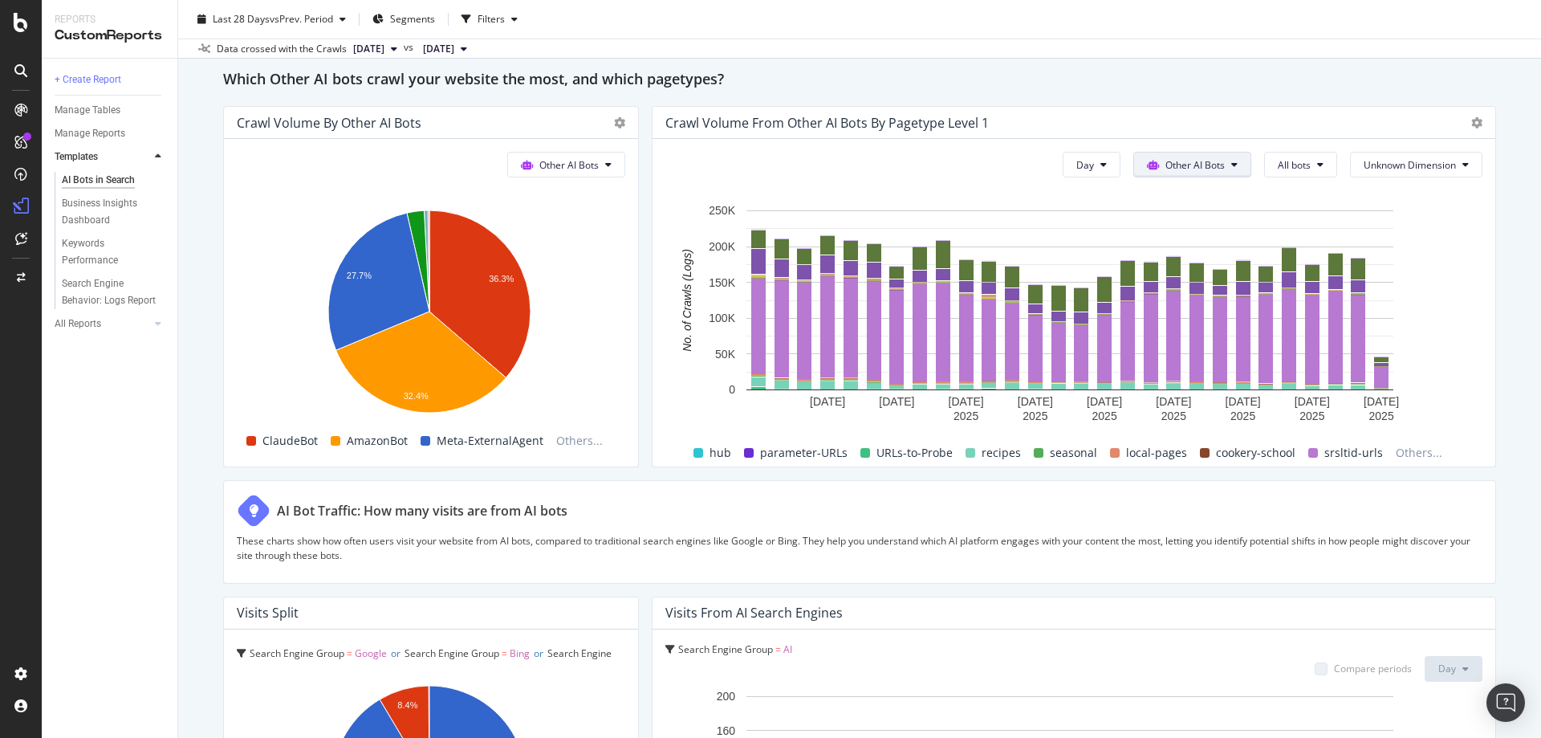
click at [1201, 158] on span "Other AI Bots" at bounding box center [1194, 165] width 59 height 14
click at [1202, 87] on div "Which Other AI bots crawl your website the most, and which pagetypes?" at bounding box center [859, 80] width 1273 height 26
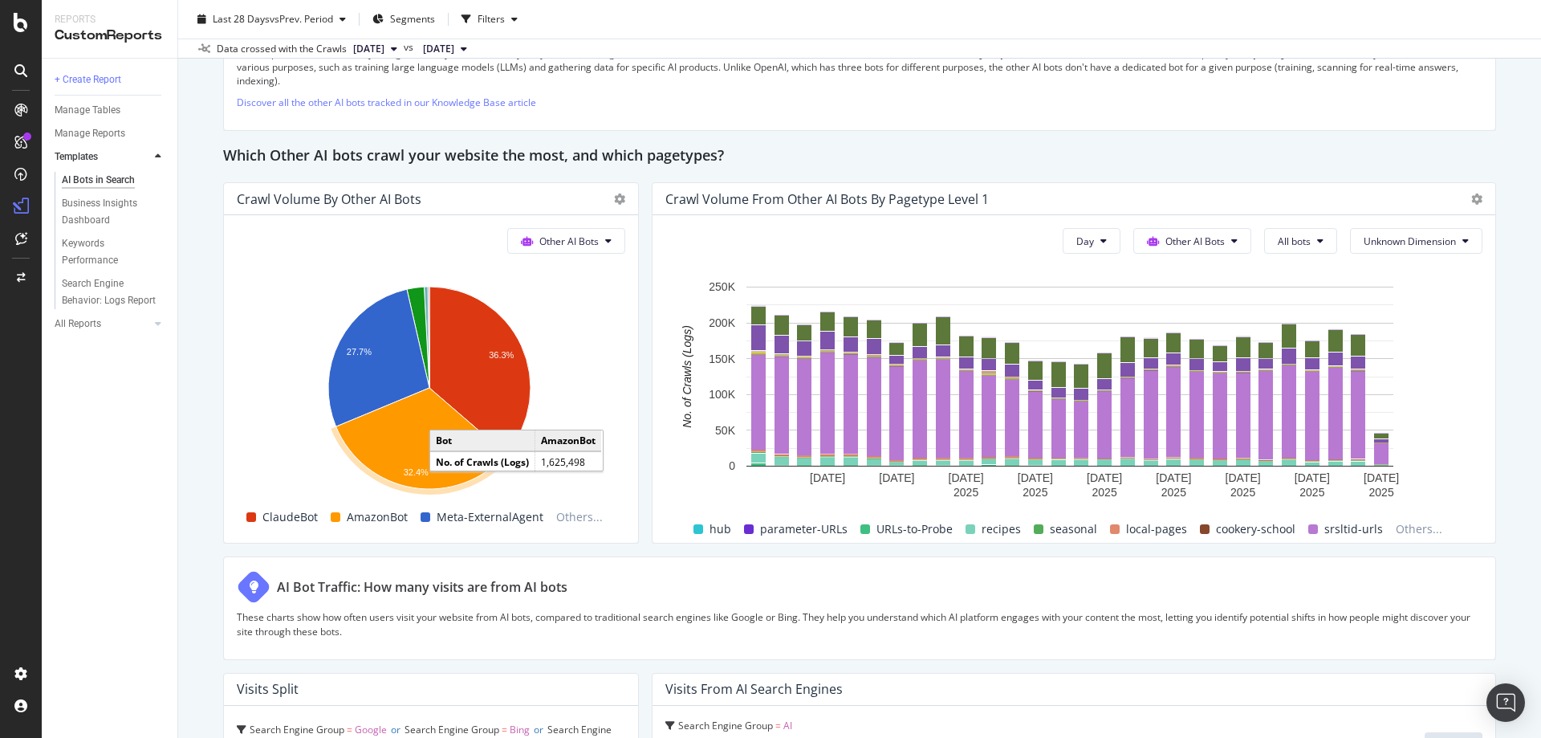
scroll to position [2264, 0]
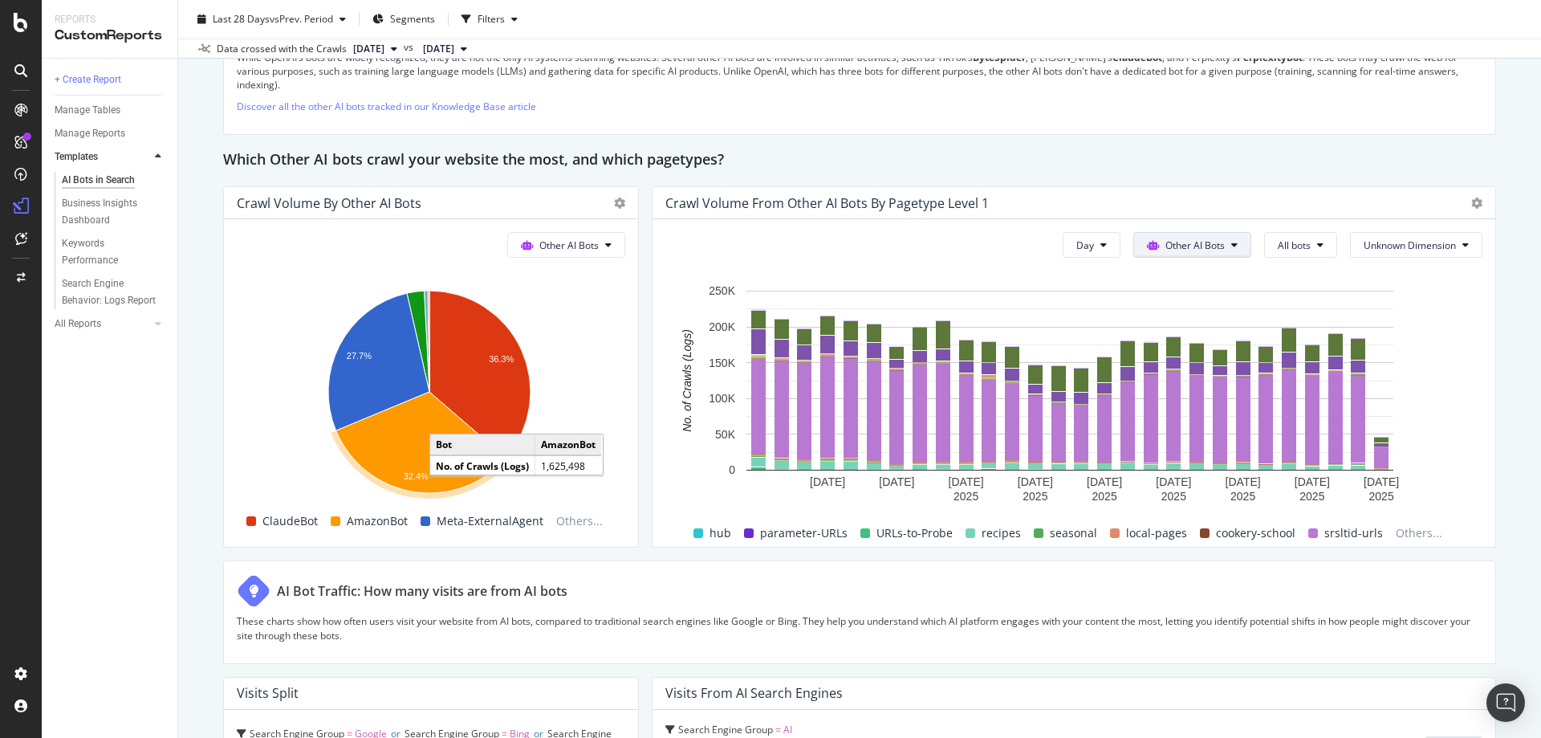
click at [1176, 240] on span "Other AI Bots" at bounding box center [1194, 245] width 59 height 14
click at [1177, 278] on span "Google" at bounding box center [1190, 277] width 63 height 14
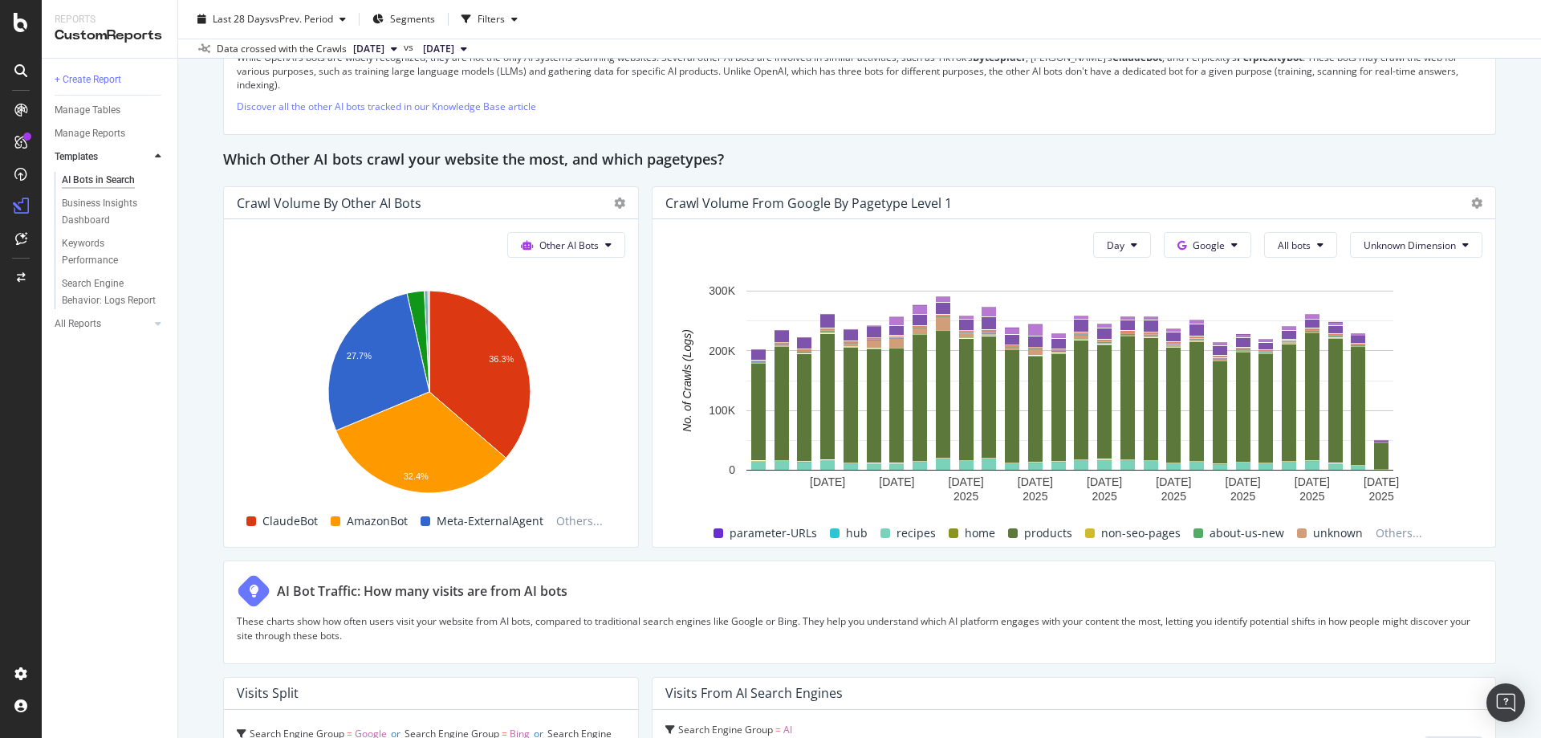
click at [259, 165] on h2 "Which Other AI bots crawl your website the most, and which pagetypes?" at bounding box center [473, 161] width 501 height 26
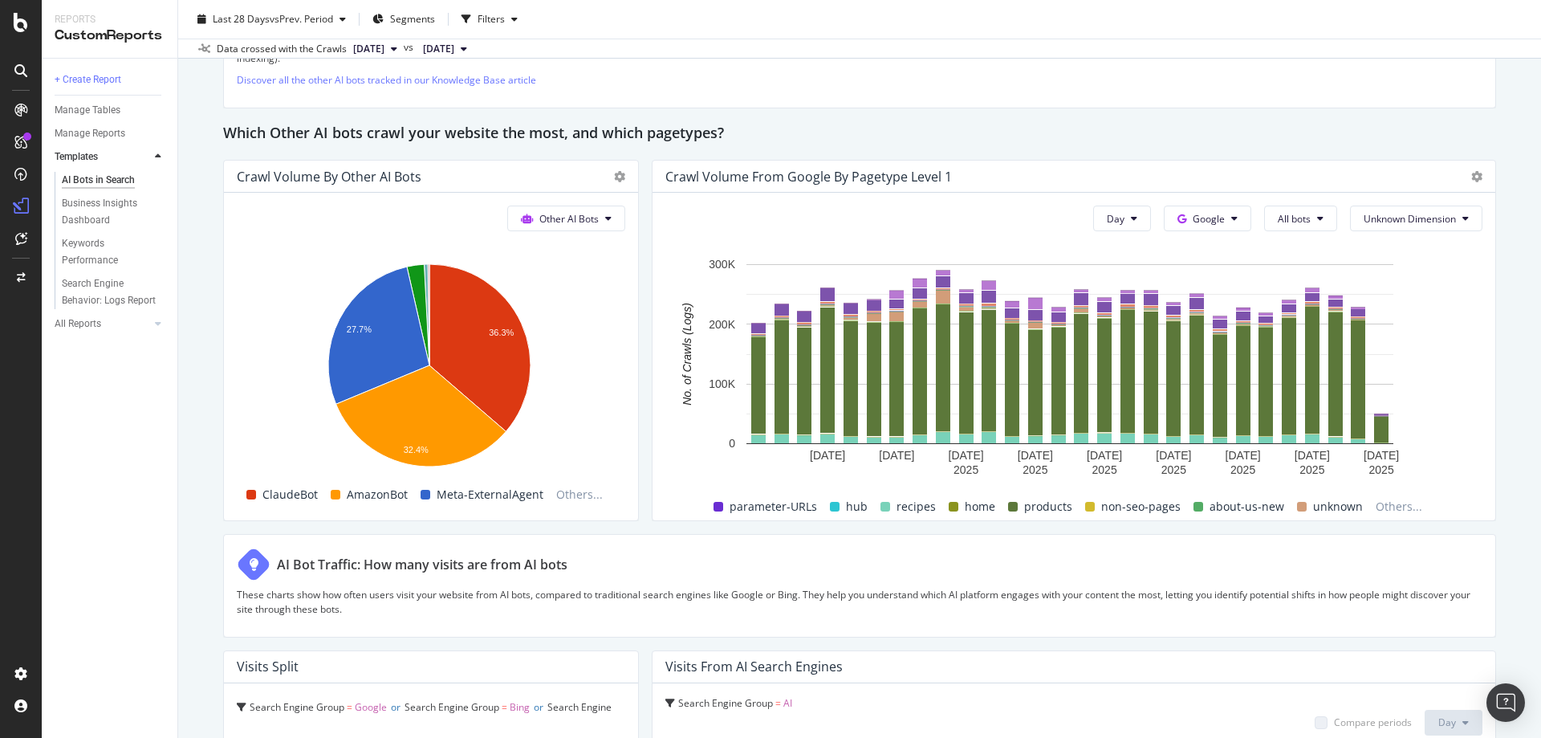
scroll to position [2291, 0]
click at [1233, 212] on button "Google" at bounding box center [1207, 218] width 87 height 26
